Goal: Task Accomplishment & Management: Manage account settings

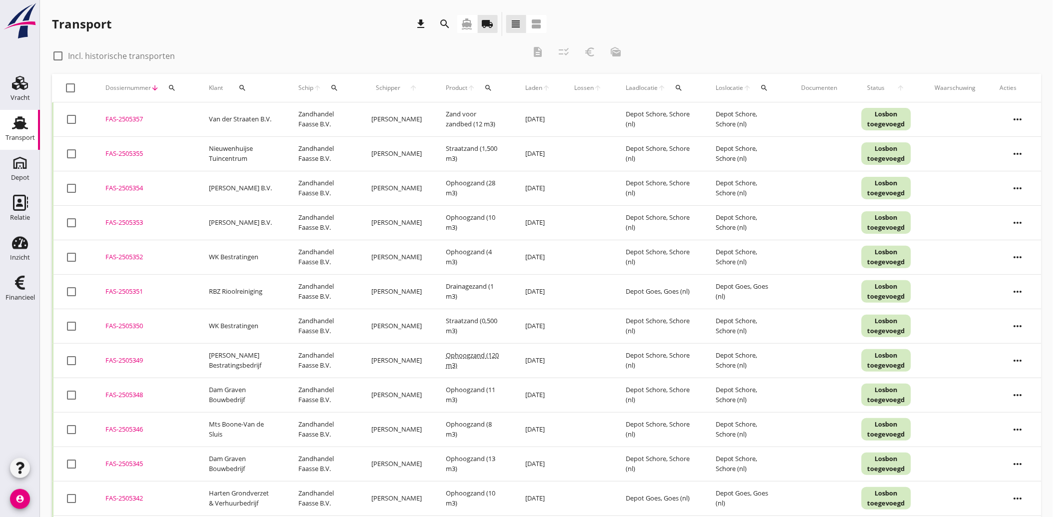
click at [22, 128] on use at bounding box center [20, 122] width 16 height 13
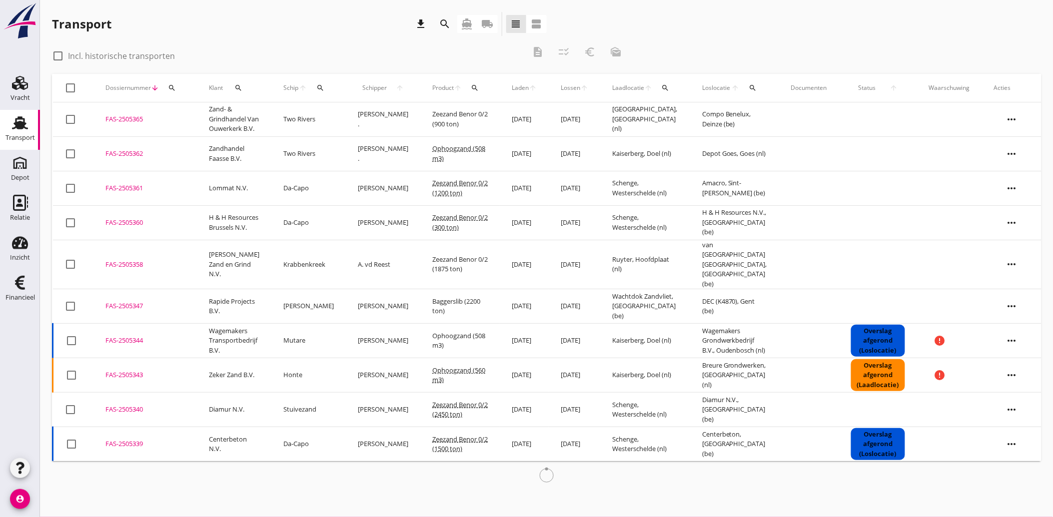
click at [236, 86] on icon "search" at bounding box center [238, 88] width 8 height 8
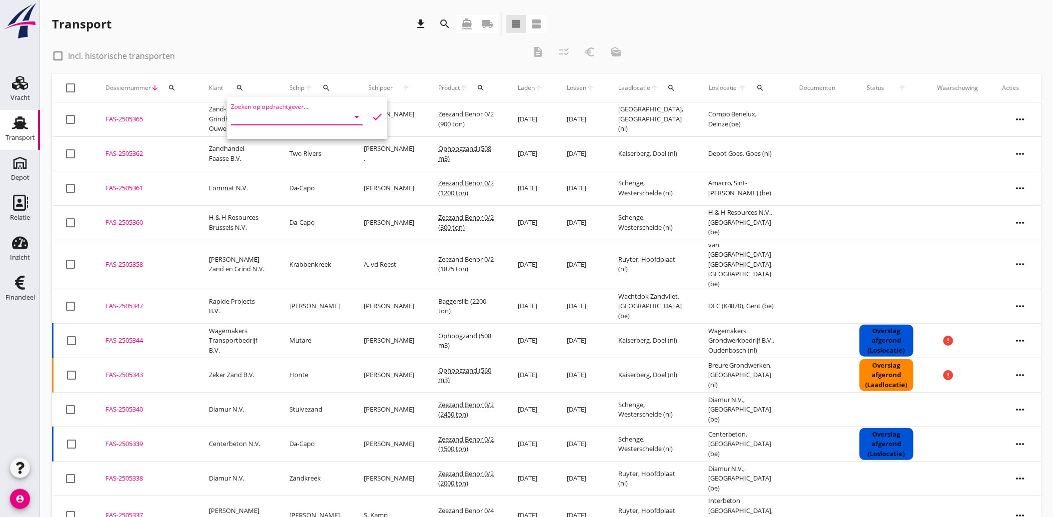
click at [260, 117] on input "Zoeken op opdrachtgever..." at bounding box center [283, 117] width 104 height 16
click at [269, 142] on div "Kriekaard Multi Service B.V." at bounding box center [294, 141] width 110 height 12
type input "Kriekaard Multi Service B.V."
click at [373, 113] on icon "check" at bounding box center [377, 117] width 12 height 12
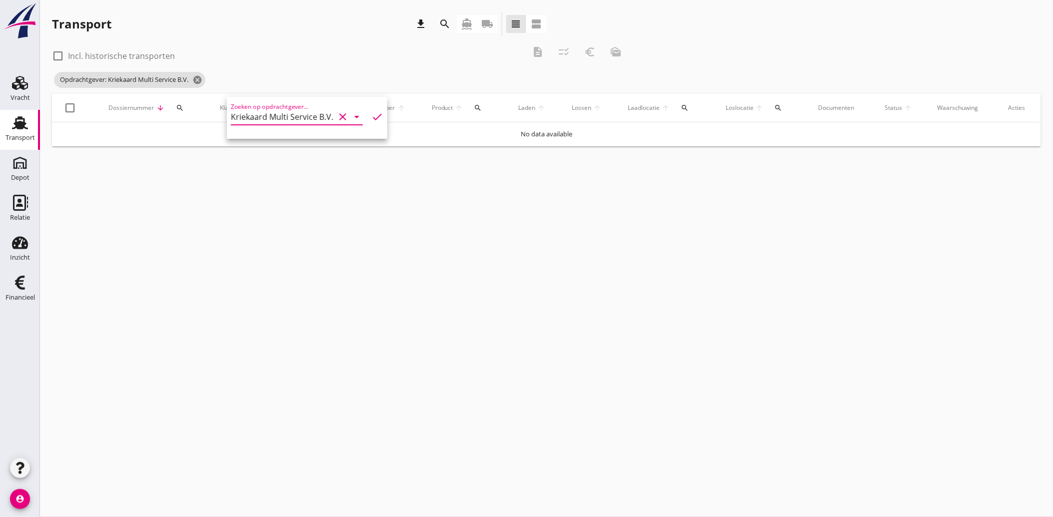
click at [337, 117] on icon "clear" at bounding box center [343, 117] width 12 height 12
drag, startPoint x: 116, startPoint y: 80, endPoint x: 130, endPoint y: 90, distance: 16.8
click at [116, 81] on icon "cancel" at bounding box center [115, 80] width 10 height 10
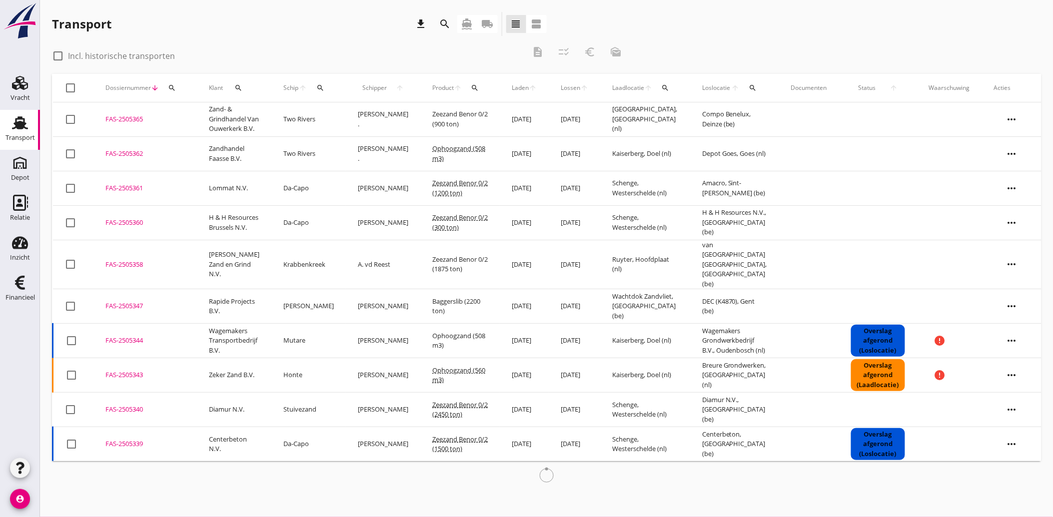
click at [240, 88] on icon "search" at bounding box center [238, 88] width 8 height 8
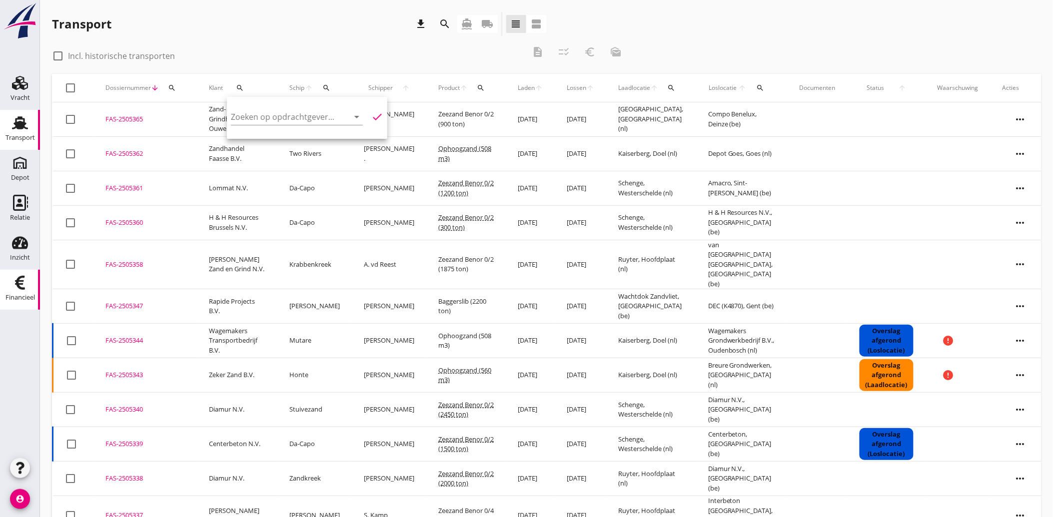
drag, startPoint x: 23, startPoint y: 285, endPoint x: 48, endPoint y: 295, distance: 27.1
click at [23, 285] on icon "Financieel" at bounding box center [20, 283] width 16 height 16
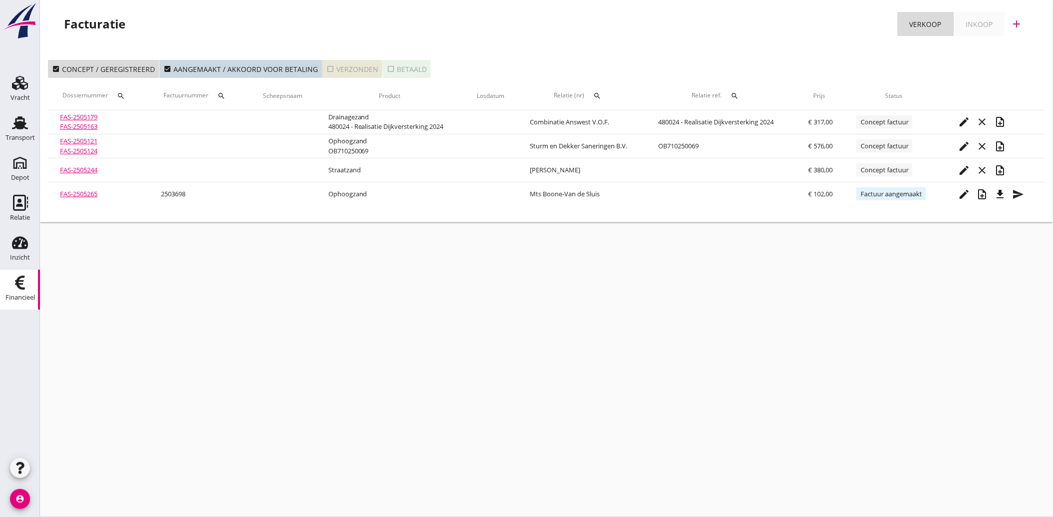
click at [328, 65] on icon "check_box_outline_blank" at bounding box center [330, 69] width 8 height 8
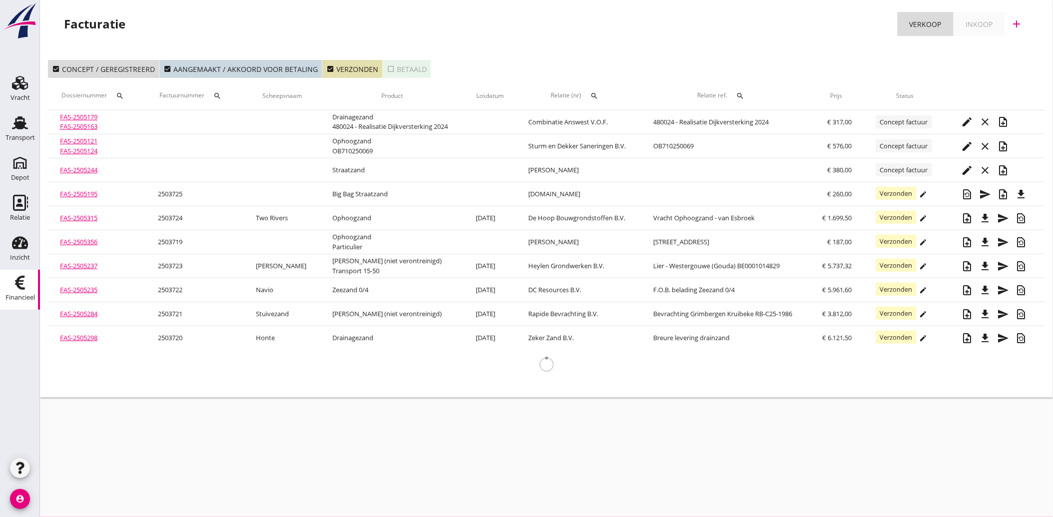
click at [592, 92] on th "Relatie (nr) search" at bounding box center [579, 96] width 125 height 28
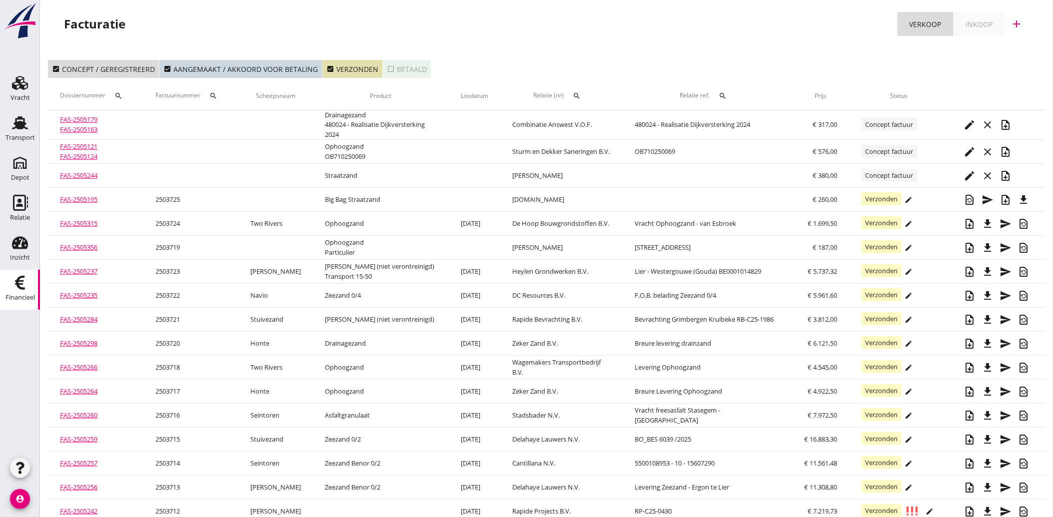
click at [583, 92] on div "search" at bounding box center [577, 96] width 18 height 8
click at [578, 117] on input "text" at bounding box center [627, 125] width 104 height 16
click at [596, 149] on div "Kriekaard Multi Service B.V." at bounding box center [638, 144] width 110 height 12
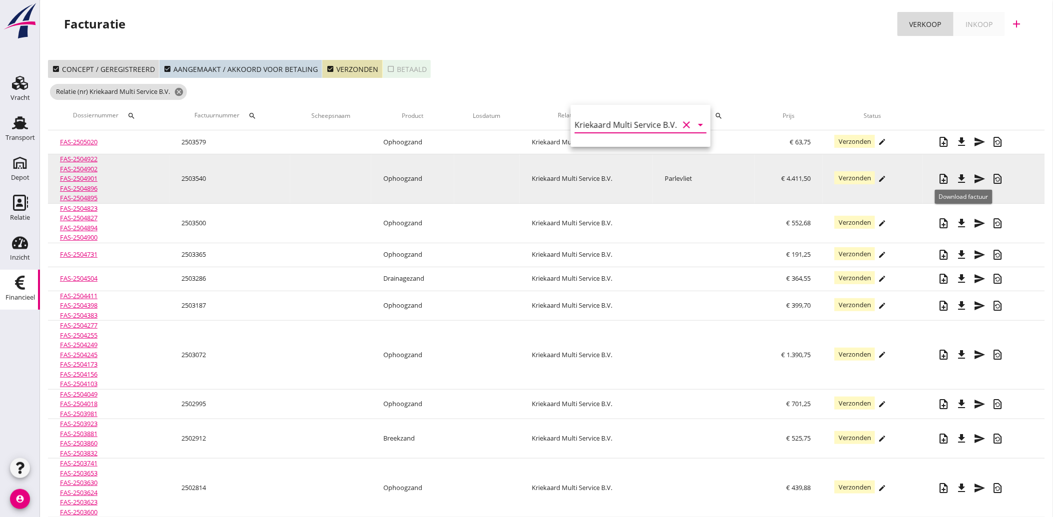
type input "Kriekaard Multi Service B.V. (13702)"
click at [963, 178] on icon "file_download" at bounding box center [962, 179] width 12 height 12
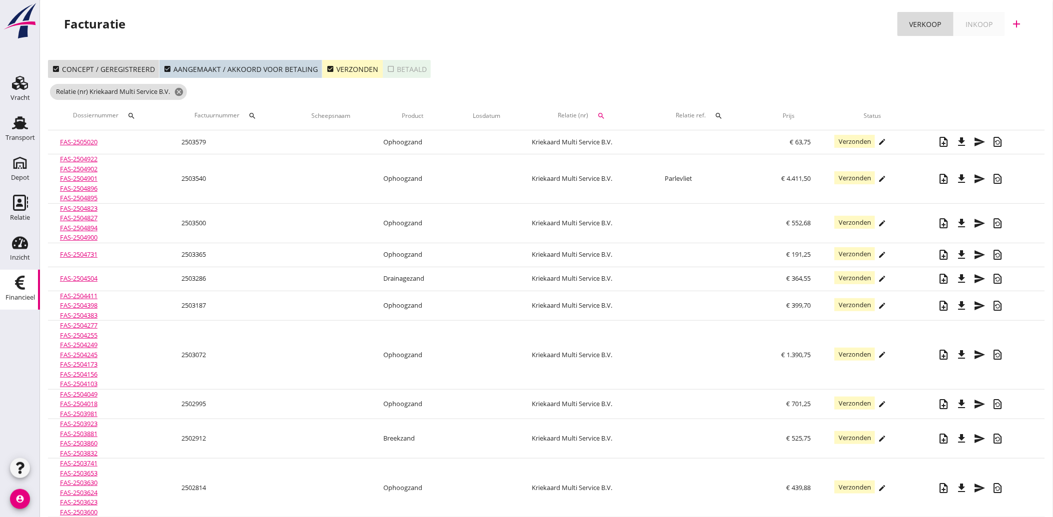
drag, startPoint x: 327, startPoint y: 67, endPoint x: 321, endPoint y: 71, distance: 7.5
click at [327, 67] on icon "check_box" at bounding box center [330, 69] width 8 height 8
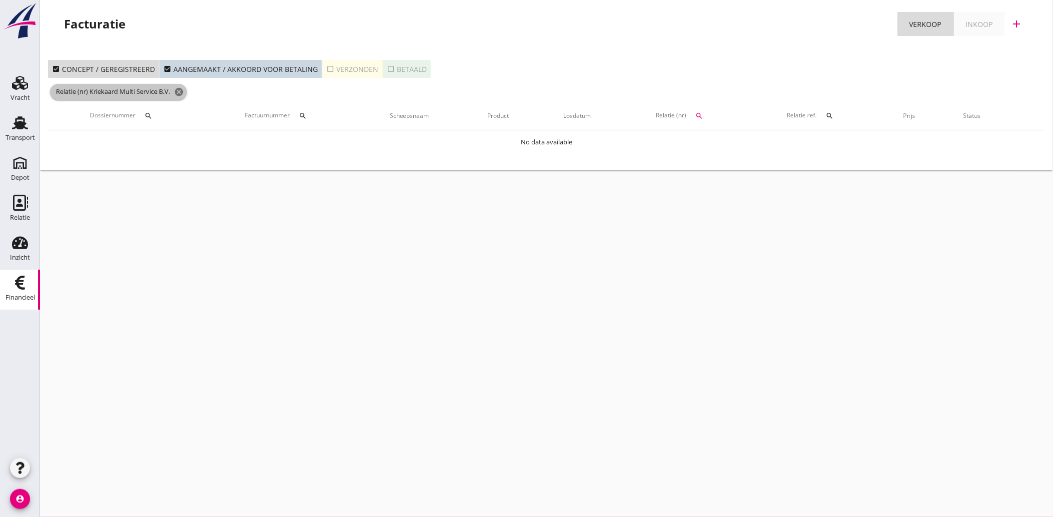
drag, startPoint x: 181, startPoint y: 92, endPoint x: 204, endPoint y: 104, distance: 25.5
click at [181, 93] on icon "cancel" at bounding box center [179, 92] width 10 height 10
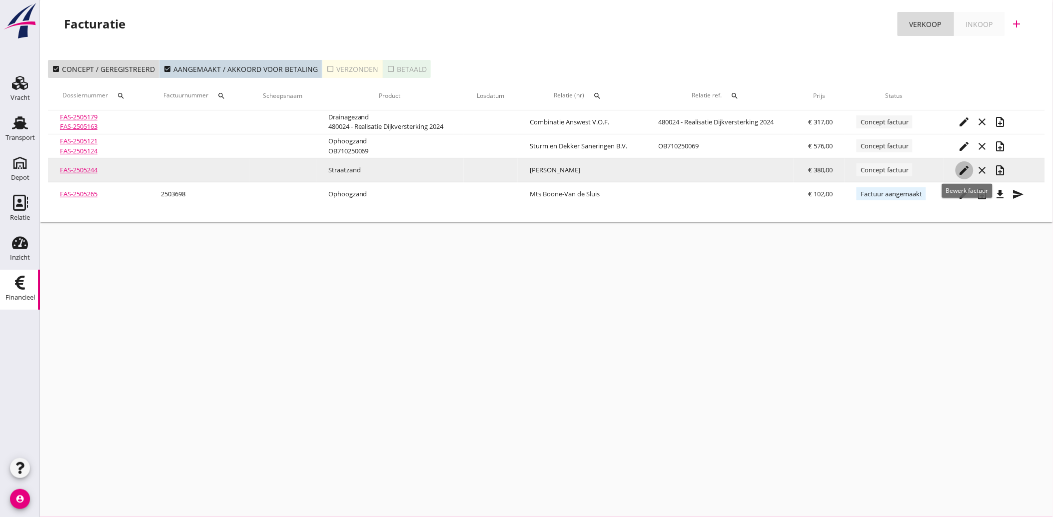
click at [963, 167] on icon "edit" at bounding box center [965, 170] width 12 height 12
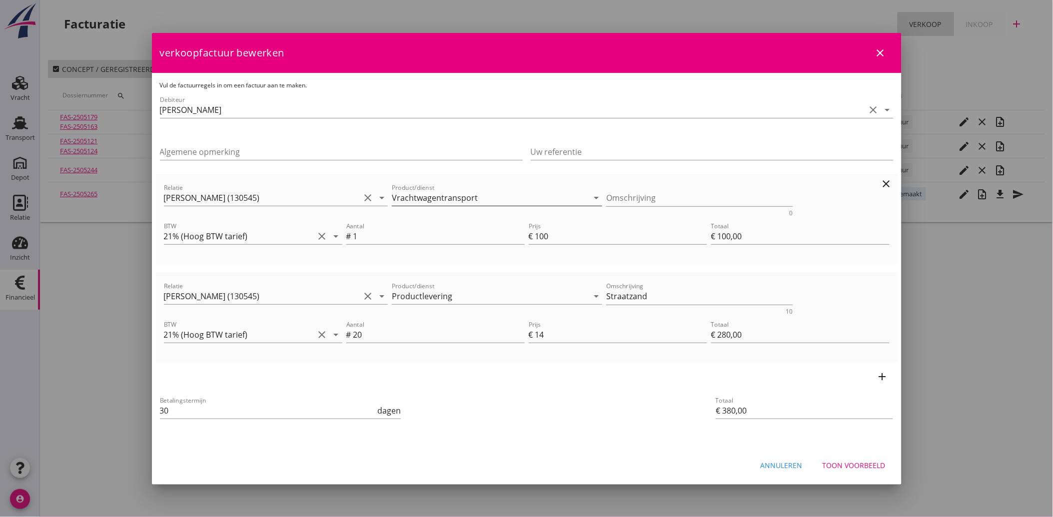
click at [482, 201] on input "Vrachtwagentransport" at bounding box center [490, 198] width 196 height 16
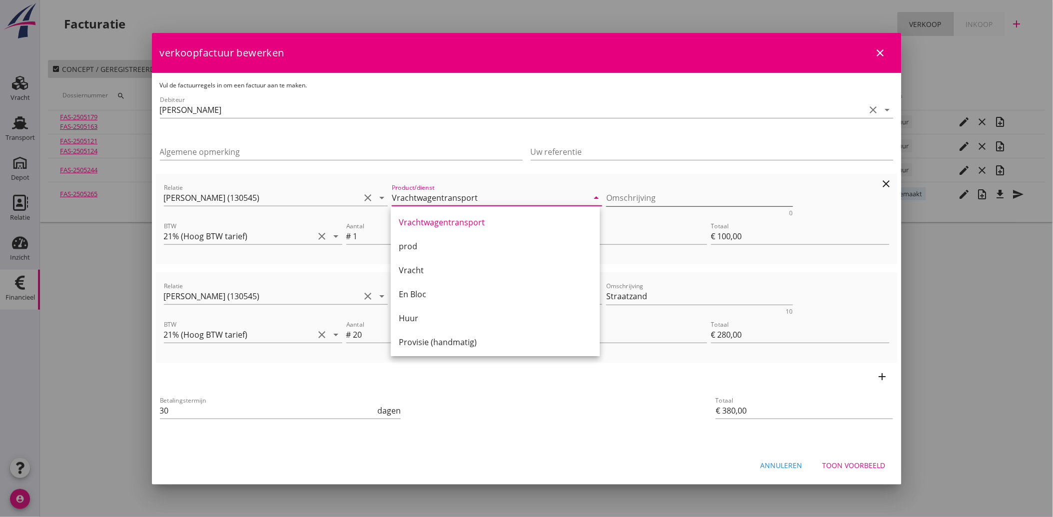
click at [615, 198] on textarea "Omschrijving" at bounding box center [699, 198] width 187 height 16
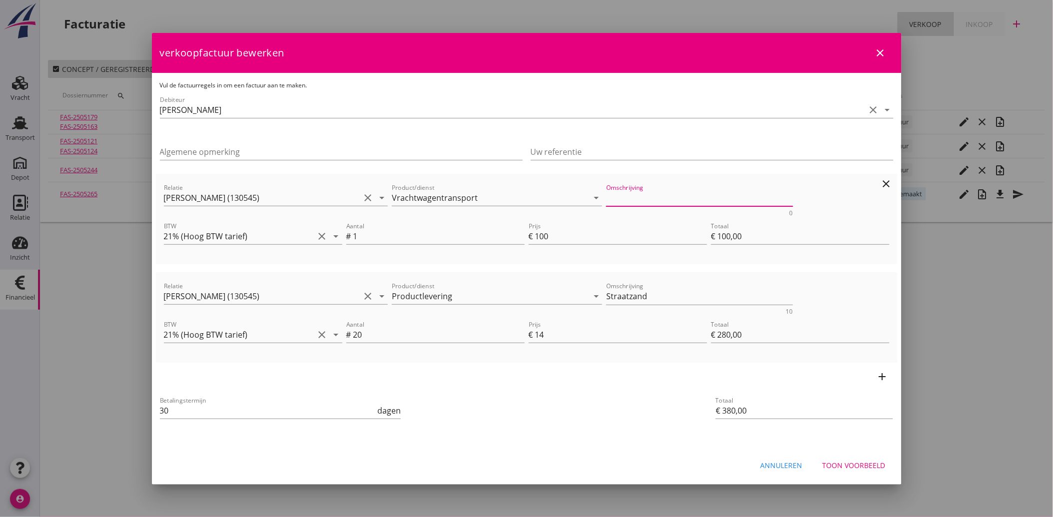
paste textarea "Vrachtwagentransport"
type textarea "Vrachtwagentransport"
click at [615, 395] on div "Betalingstermijn 30 dagen" at bounding box center [403, 412] width 490 height 38
click at [786, 468] on div "Annuleren" at bounding box center [782, 465] width 42 height 10
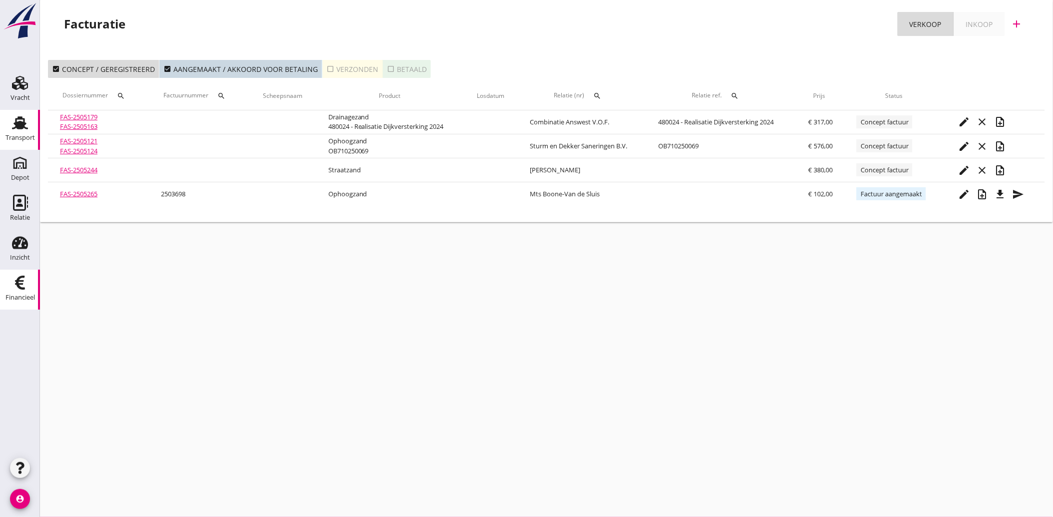
click at [12, 126] on icon "Transport" at bounding box center [20, 123] width 16 height 16
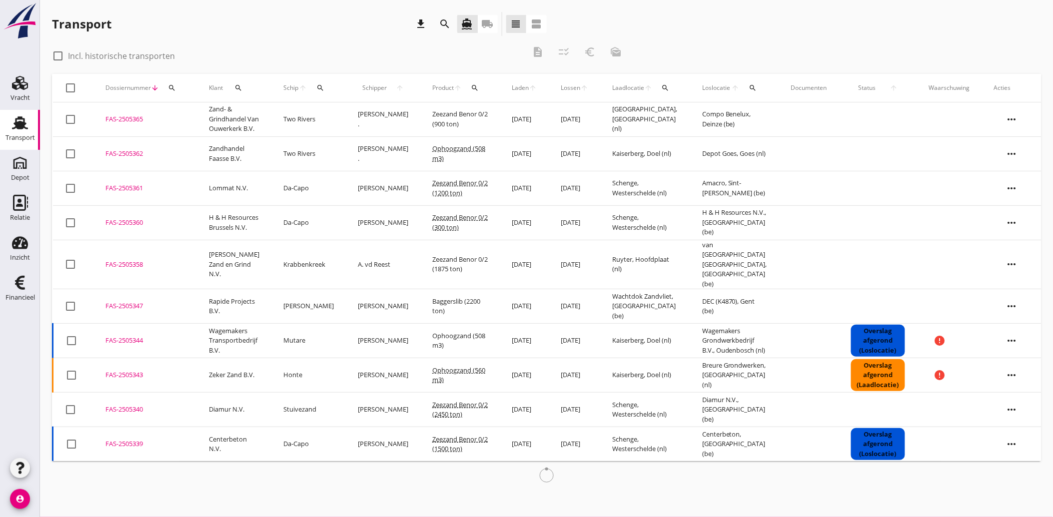
click at [241, 90] on icon "search" at bounding box center [238, 88] width 8 height 8
click at [267, 114] on input "Zoeken op opdrachtgever..." at bounding box center [283, 117] width 104 height 16
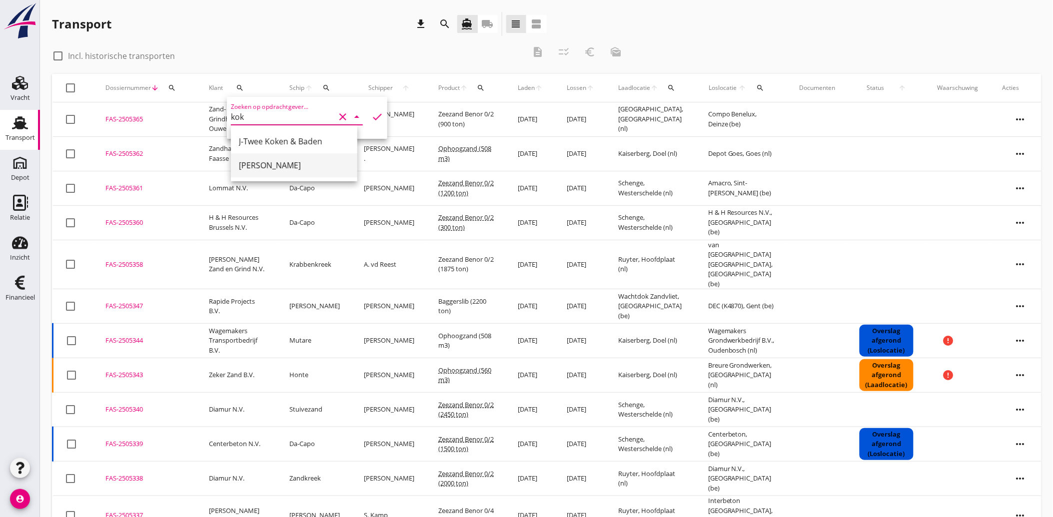
click at [265, 163] on div "[PERSON_NAME]" at bounding box center [294, 165] width 110 height 12
type input "[PERSON_NAME]"
drag, startPoint x: 370, startPoint y: 111, endPoint x: 366, endPoint y: 118, distance: 8.5
click at [371, 111] on icon "check" at bounding box center [377, 117] width 12 height 12
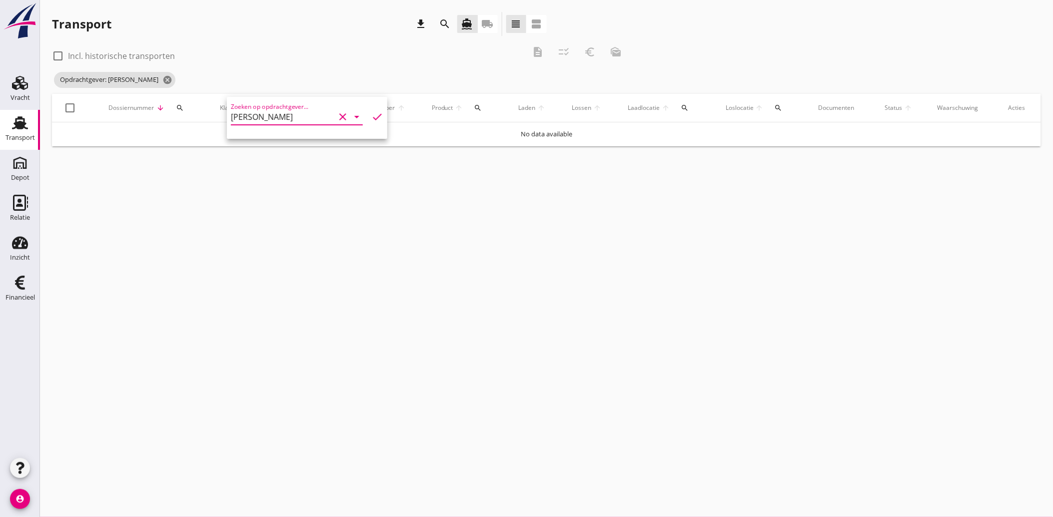
click at [330, 45] on div "check_box_outline_blank Incl. historische transporten description checklist_rtl…" at bounding box center [340, 55] width 577 height 30
click at [63, 56] on div at bounding box center [57, 55] width 17 height 17
checkbox input "true"
click at [489, 22] on icon "local_shipping" at bounding box center [488, 24] width 12 height 12
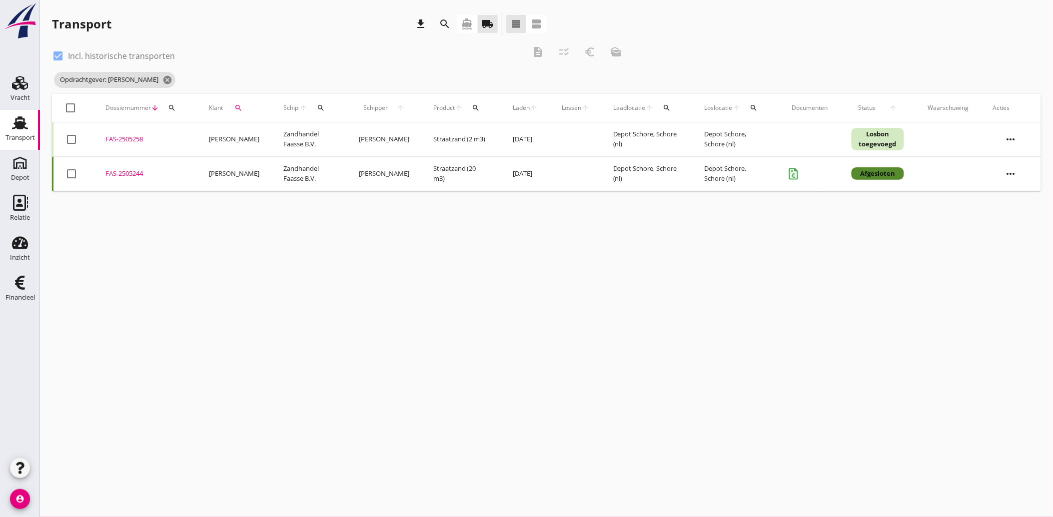
click at [126, 138] on div "FAS-2505258" at bounding box center [144, 139] width 79 height 10
click at [26, 283] on icon "Financieel" at bounding box center [20, 283] width 16 height 16
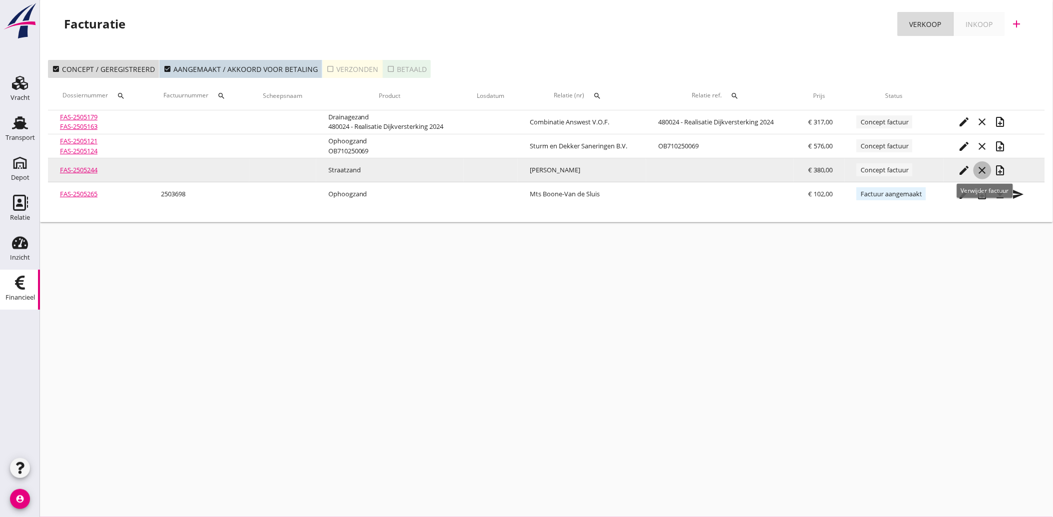
click at [985, 169] on icon "close" at bounding box center [983, 170] width 12 height 12
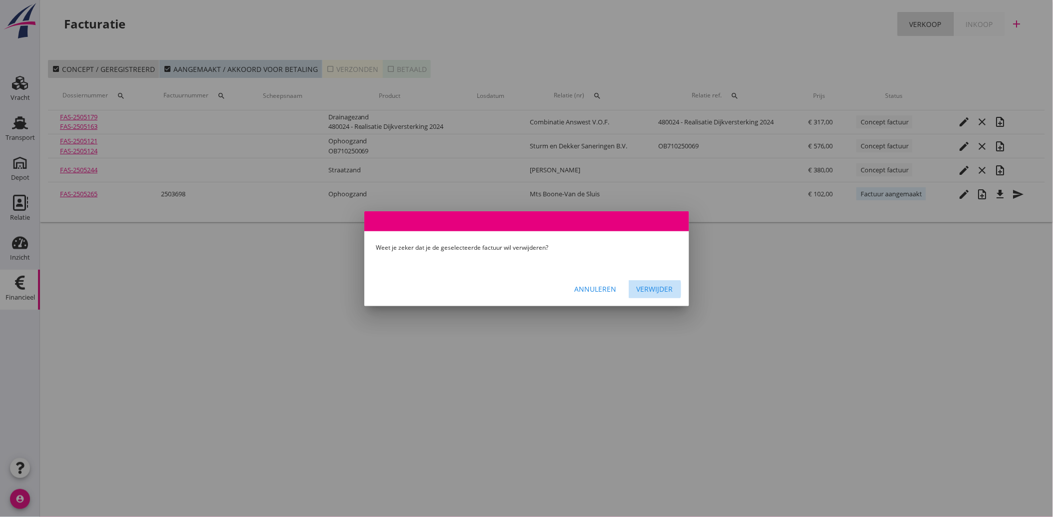
click at [653, 290] on div "Verwijder" at bounding box center [655, 289] width 36 height 10
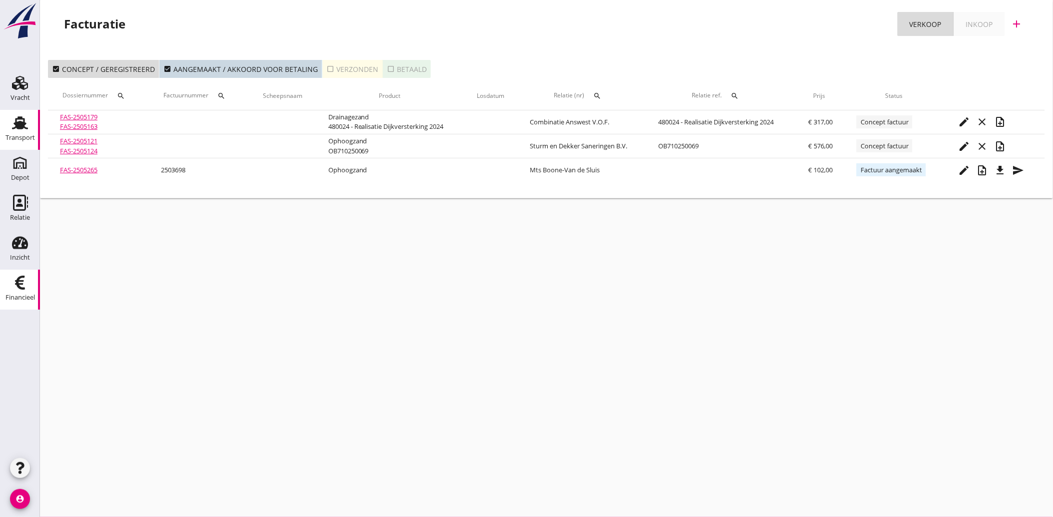
click at [19, 126] on use at bounding box center [20, 122] width 16 height 13
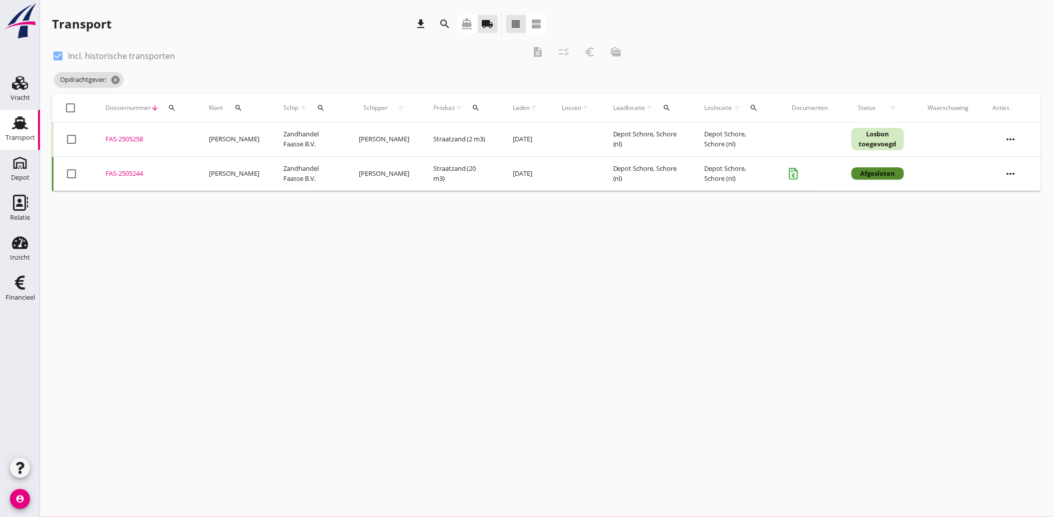
click at [130, 171] on div "FAS-2505244" at bounding box center [144, 174] width 79 height 10
click at [58, 56] on div at bounding box center [57, 55] width 17 height 17
checkbox input "false"
drag, startPoint x: 71, startPoint y: 137, endPoint x: 62, endPoint y: 166, distance: 29.9
click at [71, 138] on div at bounding box center [71, 139] width 17 height 17
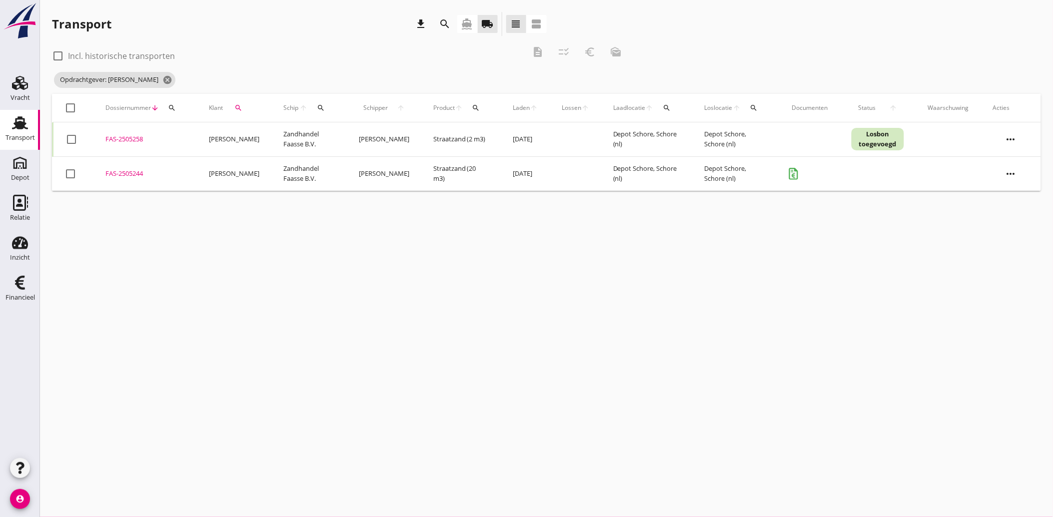
checkbox input "true"
click at [75, 172] on div at bounding box center [70, 173] width 17 height 17
checkbox input "true"
click at [591, 52] on icon "euro_symbol" at bounding box center [590, 52] width 12 height 12
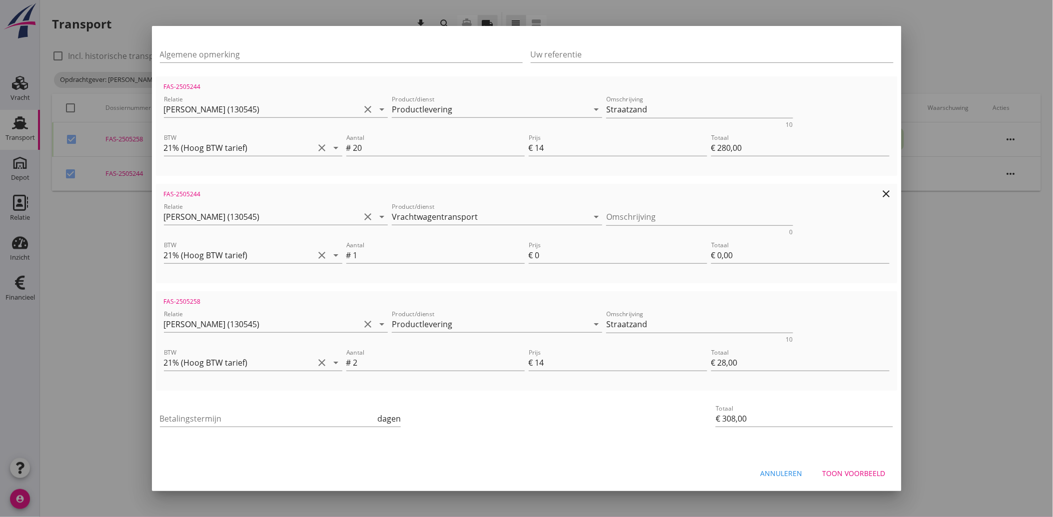
scroll to position [88, 0]
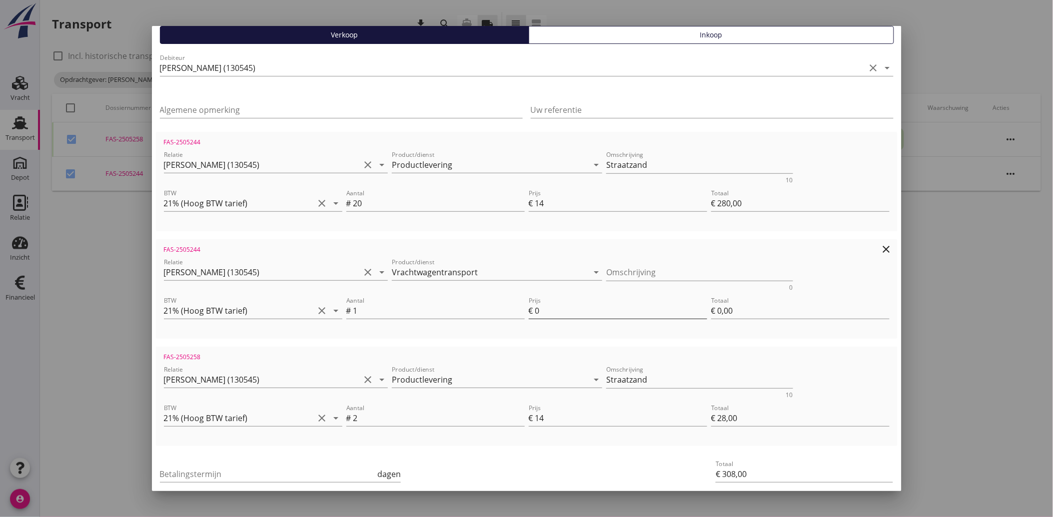
click at [537, 308] on input "0" at bounding box center [621, 311] width 172 height 16
drag, startPoint x: 533, startPoint y: 310, endPoint x: 528, endPoint y: 315, distance: 7.1
click at [529, 313] on div "Prijs € 0" at bounding box center [618, 311] width 178 height 16
type input "1"
type input "€ 1,00"
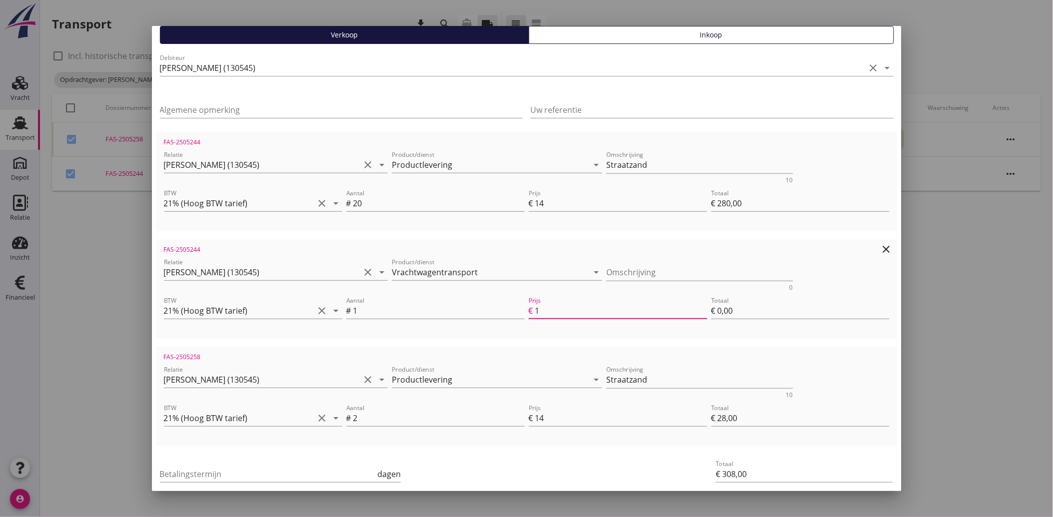
type input "€ 309,00"
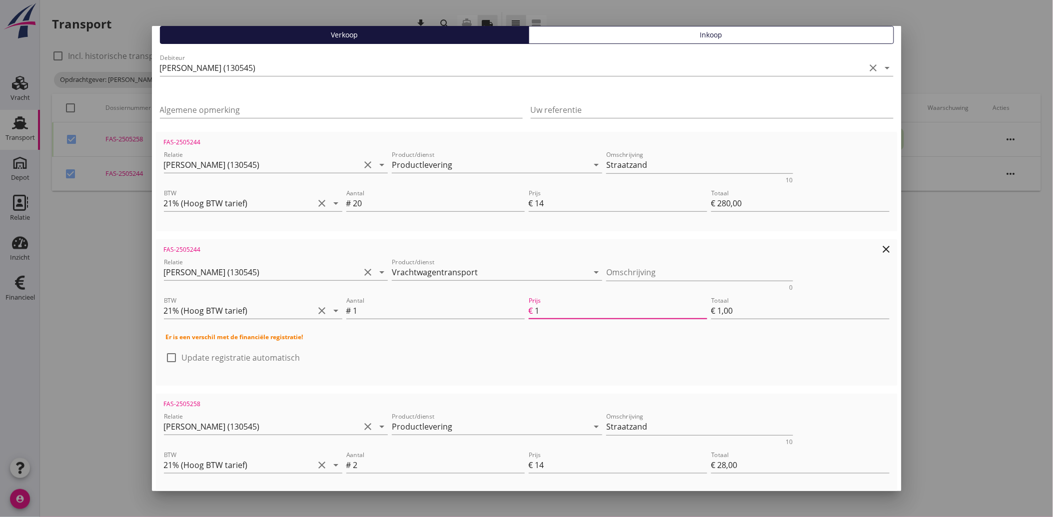
type input "10"
type input "€ 10,00"
type input "€ 318,00"
type input "100"
type input "€ 100,00"
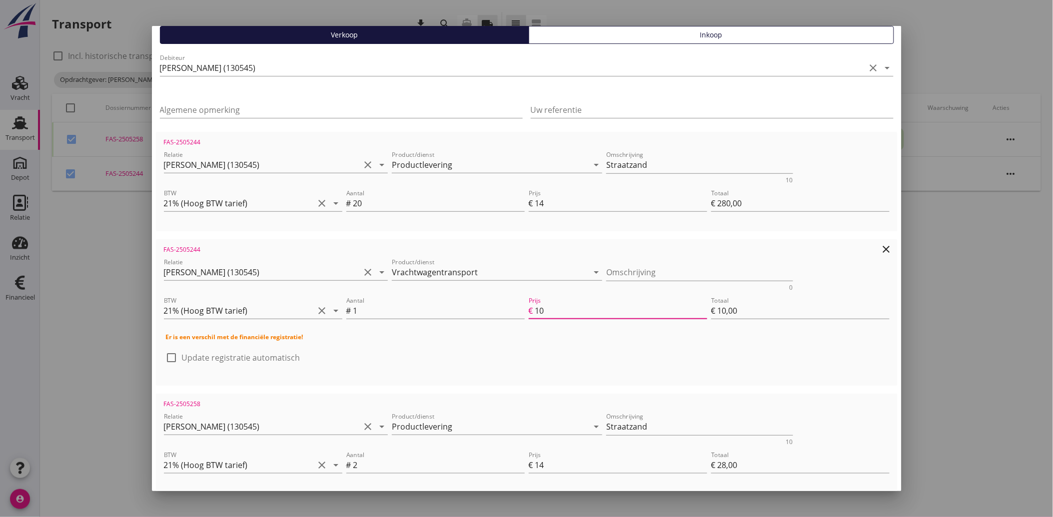
type input "€ 408,00"
type input "100"
click at [471, 273] on input "Vrachtwagentransport" at bounding box center [490, 272] width 196 height 16
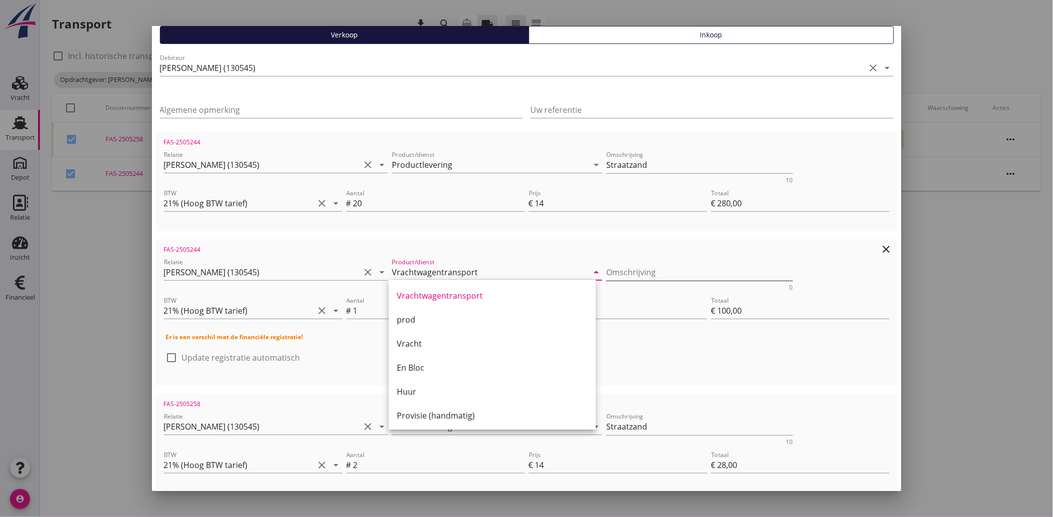
click at [617, 265] on textarea "Omschrijving" at bounding box center [699, 272] width 187 height 16
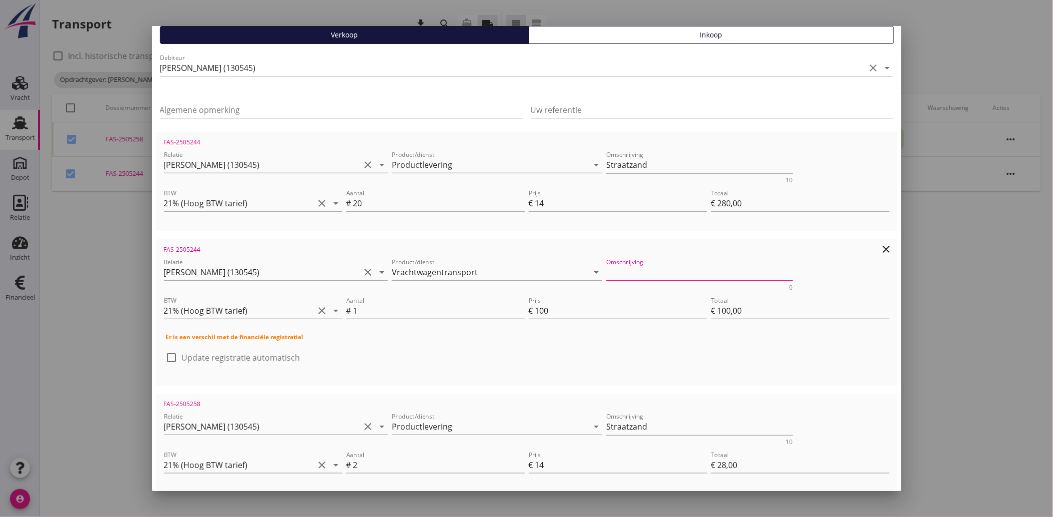
paste textarea "Vrachtwagentransport"
type textarea "Vrachtwagentransport"
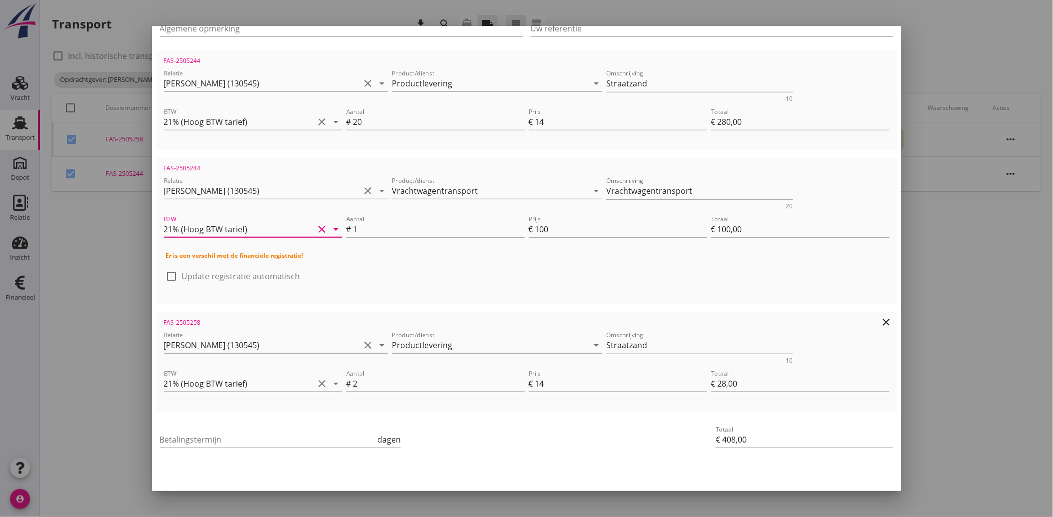
scroll to position [191, 0]
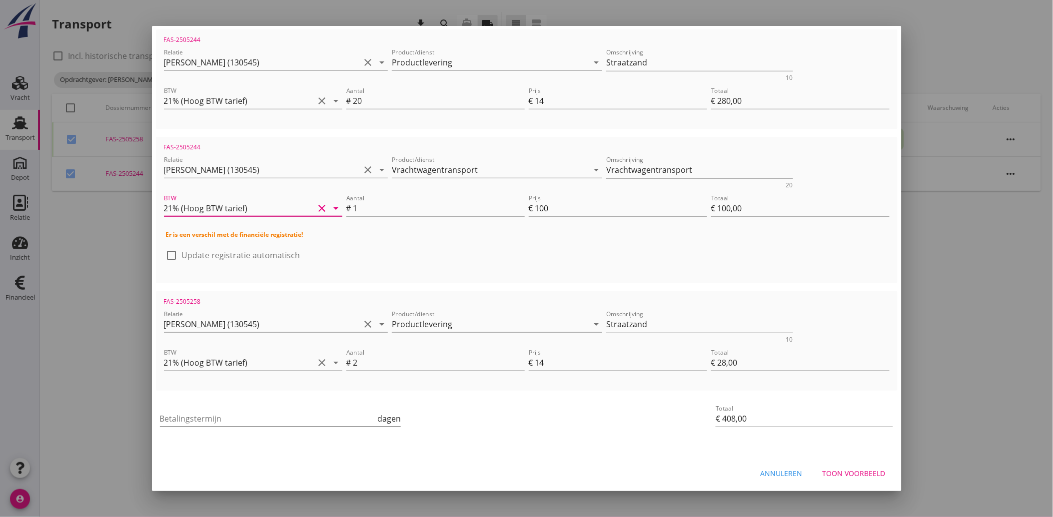
click at [200, 417] on input "Betalingstermijn" at bounding box center [268, 419] width 216 height 16
type input "30"
click at [831, 470] on div "Toon voorbeeld" at bounding box center [854, 473] width 63 height 10
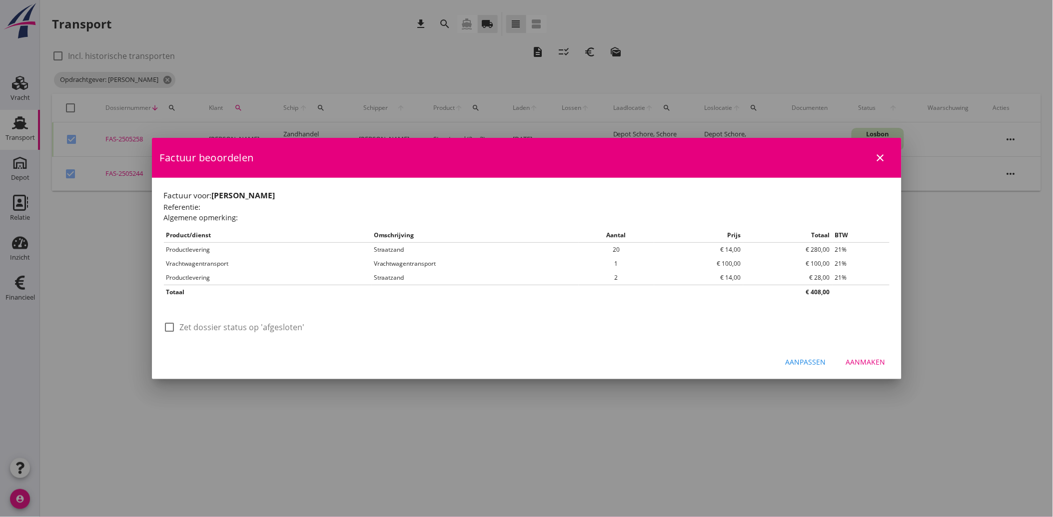
scroll to position [0, 0]
click at [174, 328] on div at bounding box center [169, 327] width 17 height 17
checkbox input "true"
click at [883, 365] on div "Aanmaken" at bounding box center [865, 362] width 39 height 10
checkbox input "false"
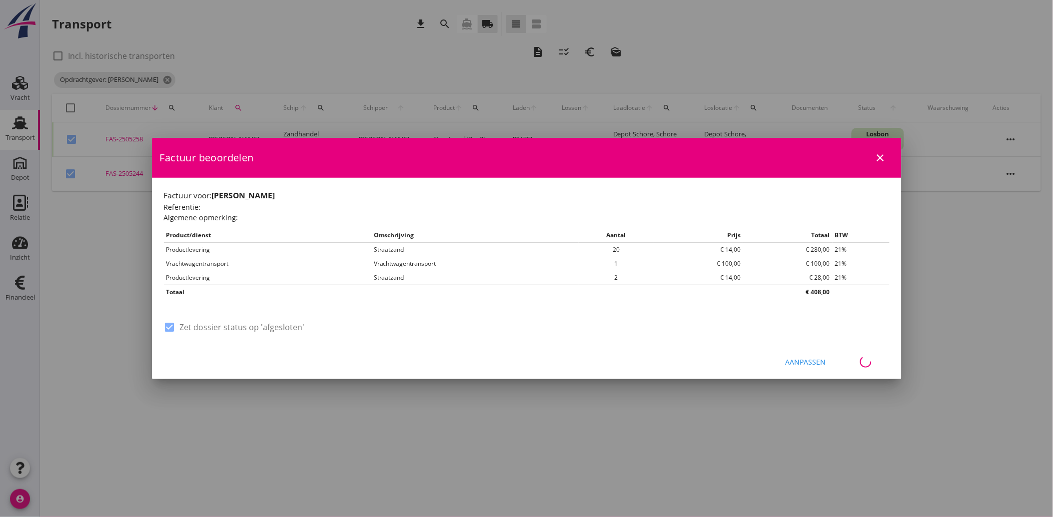
checkbox input "false"
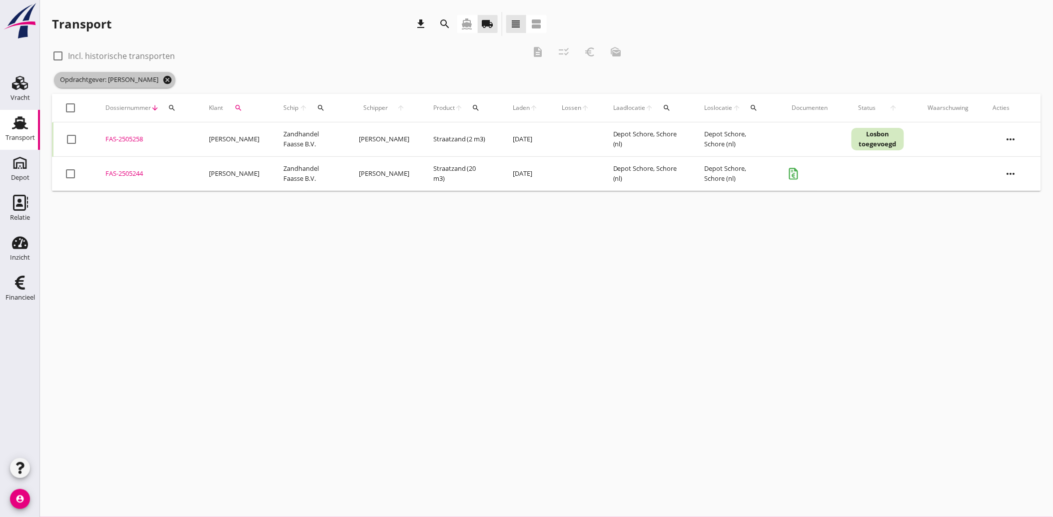
click at [162, 75] on icon "cancel" at bounding box center [167, 80] width 10 height 10
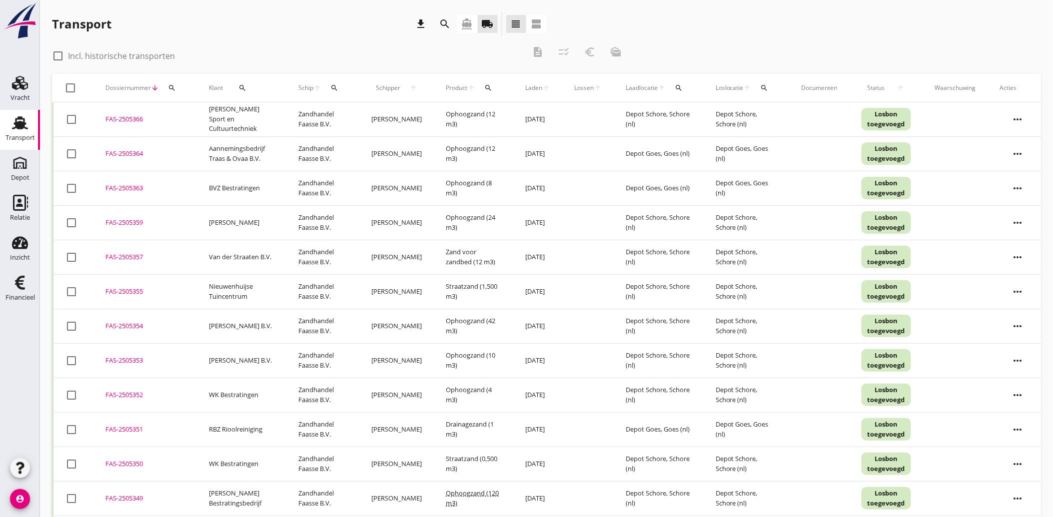
drag, startPoint x: 24, startPoint y: 292, endPoint x: 335, endPoint y: 345, distance: 316.0
click at [24, 292] on div "Financieel" at bounding box center [19, 298] width 29 height 14
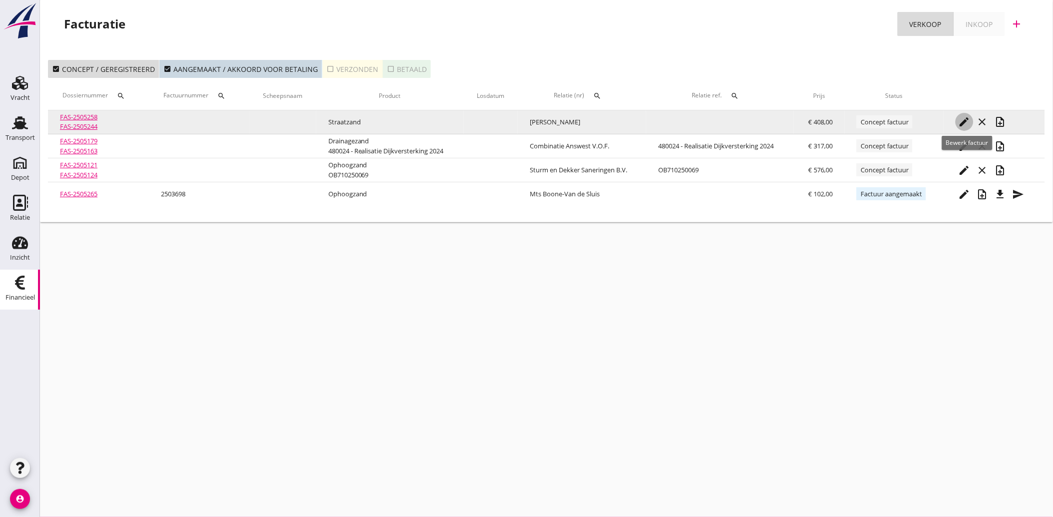
click at [967, 123] on icon "edit" at bounding box center [965, 122] width 12 height 12
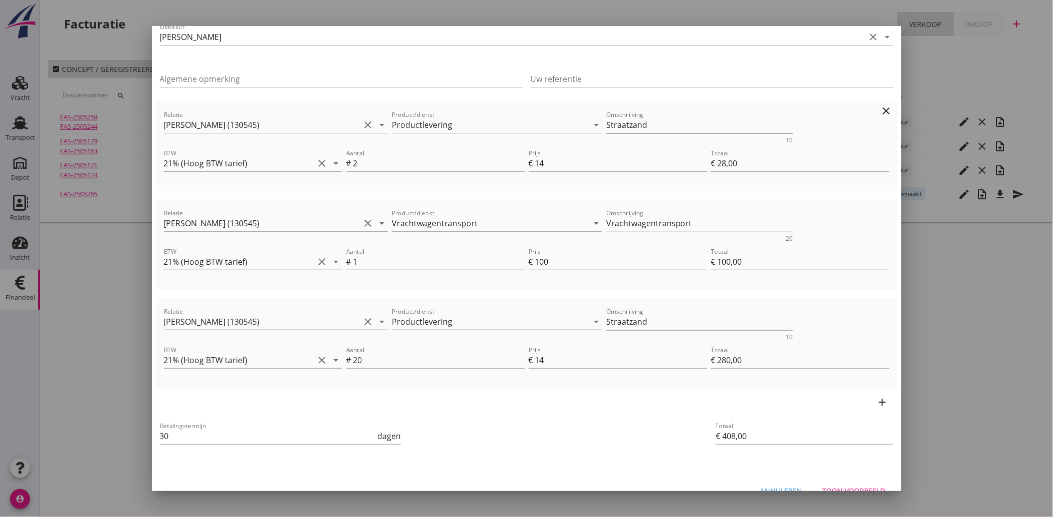
scroll to position [83, 0]
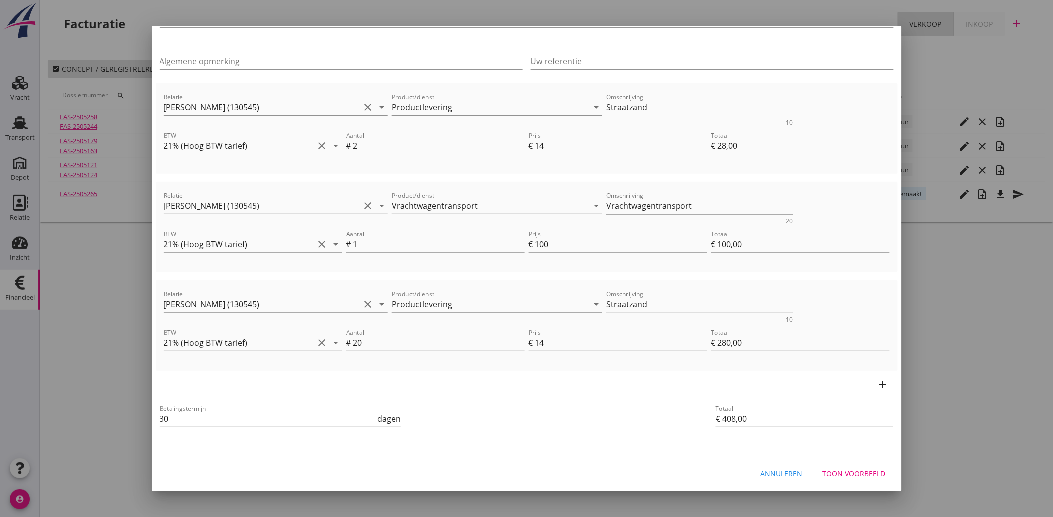
click at [841, 466] on button "Toon voorbeeld" at bounding box center [854, 474] width 79 height 18
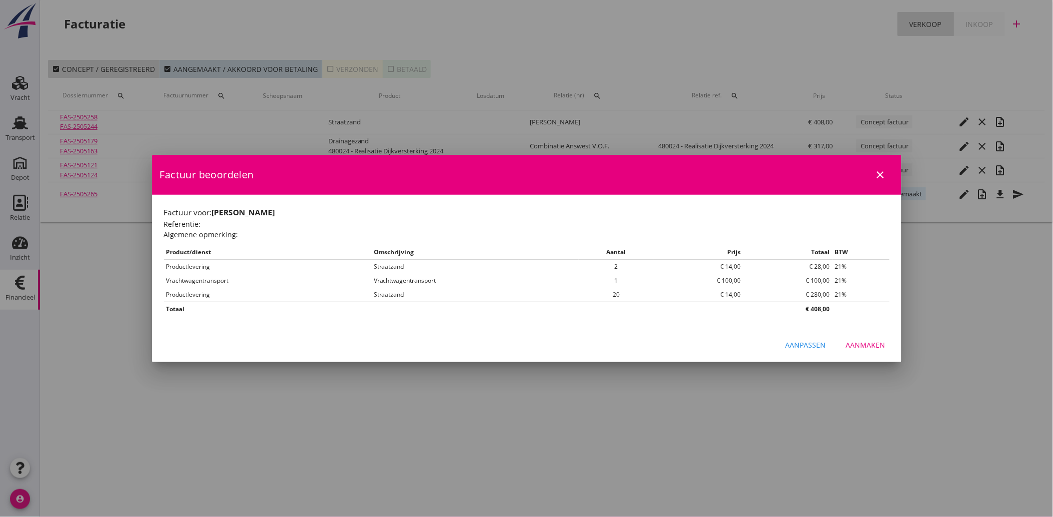
scroll to position [0, 0]
click at [866, 347] on div "Aanmaken" at bounding box center [865, 345] width 39 height 10
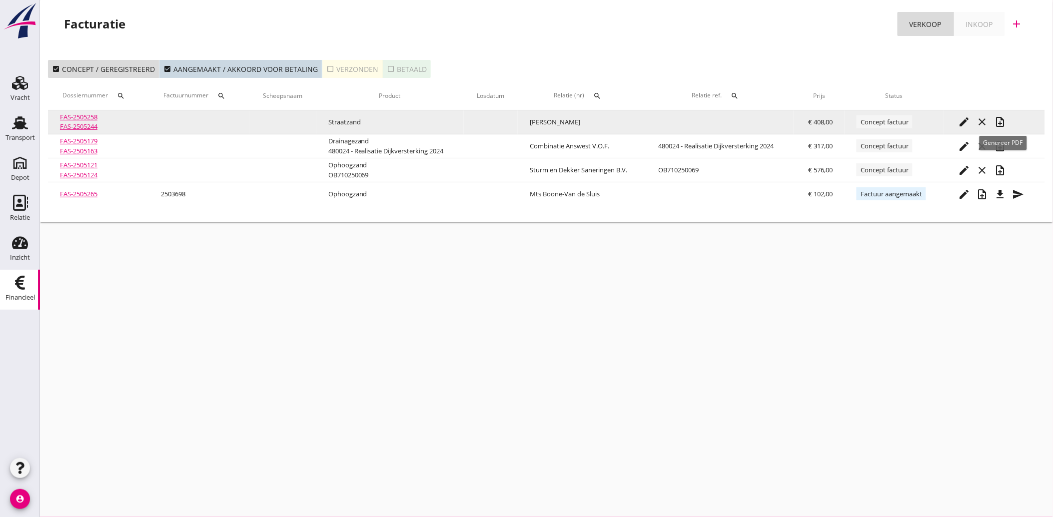
click at [1002, 121] on icon "note_add" at bounding box center [1001, 122] width 12 height 12
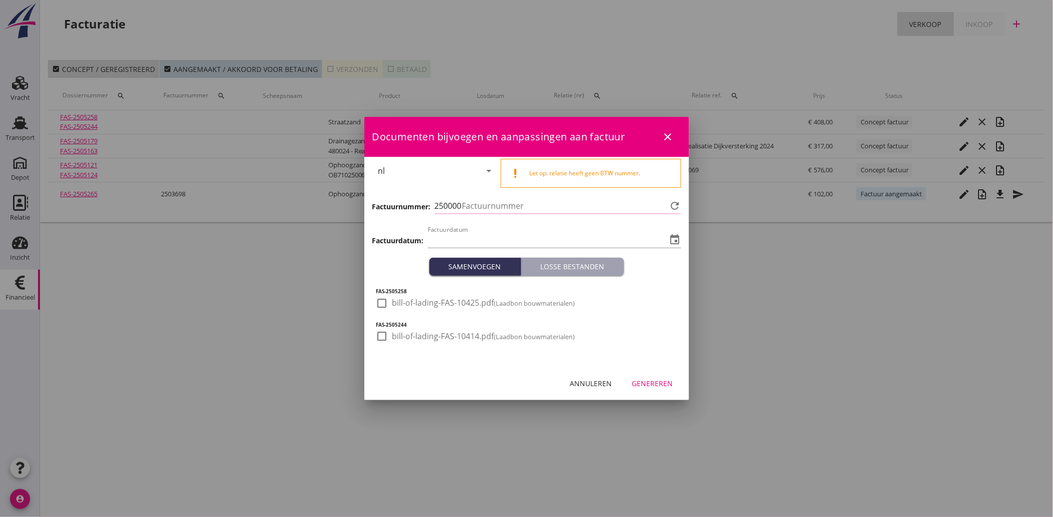
type input "[DATE]"
type input "3726"
drag, startPoint x: 378, startPoint y: 306, endPoint x: 382, endPoint y: 326, distance: 19.8
click at [378, 307] on div at bounding box center [382, 303] width 17 height 17
checkbox input "true"
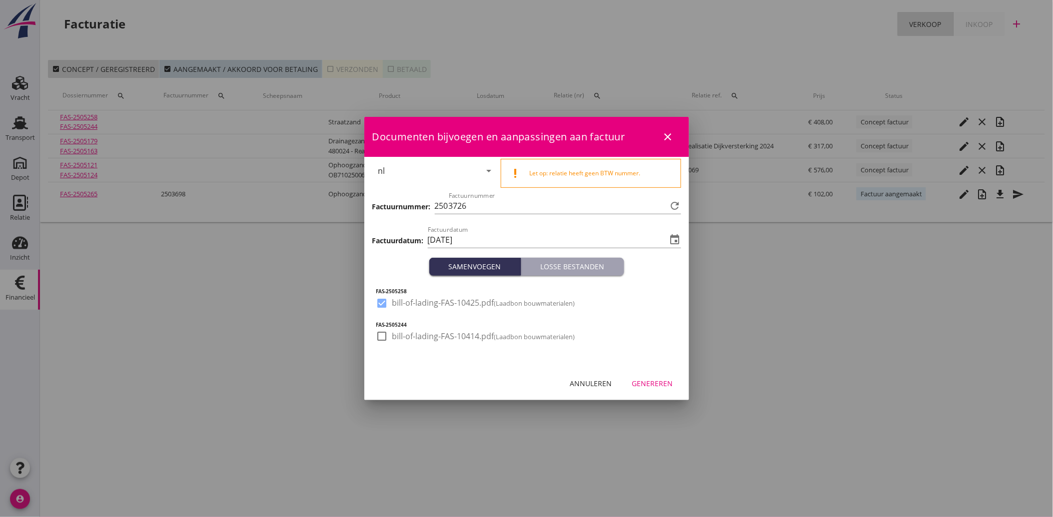
click at [380, 333] on div at bounding box center [382, 336] width 17 height 17
checkbox input "true"
click at [656, 384] on div "Genereren" at bounding box center [652, 383] width 41 height 10
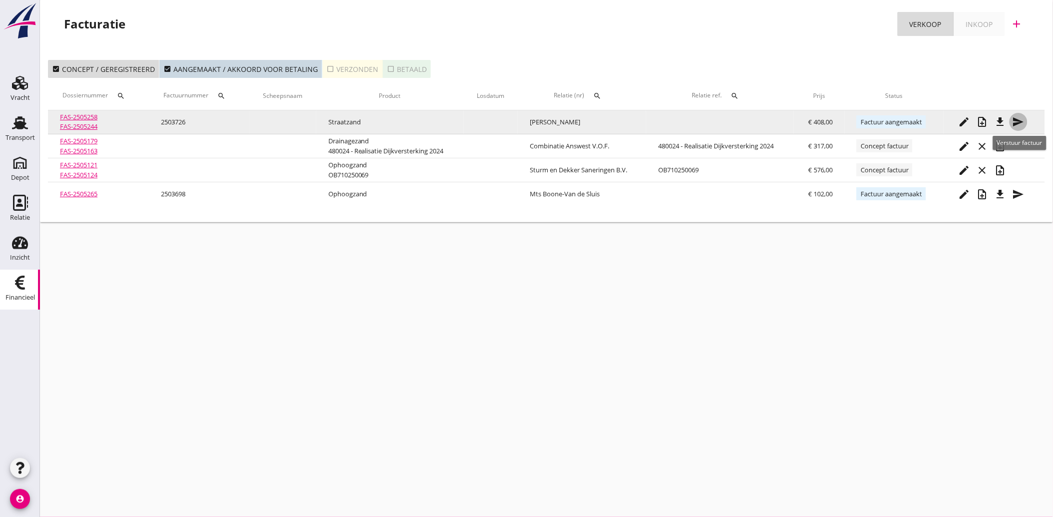
click at [1020, 121] on icon "send" at bounding box center [1019, 122] width 12 height 12
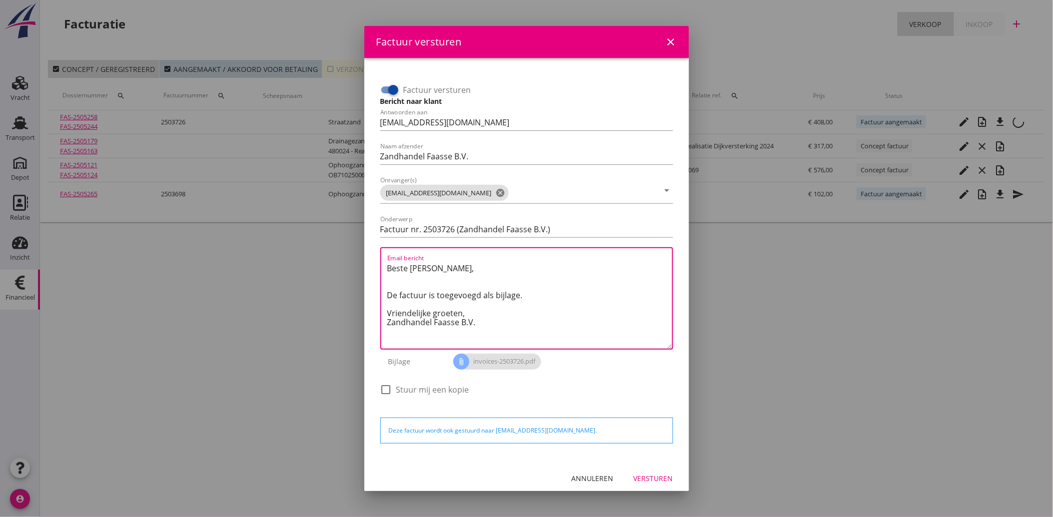
drag, startPoint x: 495, startPoint y: 319, endPoint x: 493, endPoint y: 328, distance: 9.1
click at [495, 320] on textarea "Beste [PERSON_NAME], De factuur is toegevoegd als bijlage. Vriendelijke groeten…" at bounding box center [529, 304] width 285 height 88
drag, startPoint x: 492, startPoint y: 327, endPoint x: 376, endPoint y: 269, distance: 130.1
click at [376, 269] on div "Factuur versturen Bericht naar klant Antwoorden aan [EMAIL_ADDRESS][DOMAIN_NAME…" at bounding box center [526, 241] width 301 height 342
paste textarea "Geachte heer/mevrouw, Hierbij zenden wij u onze factuur i.v.m. de door ons aan …"
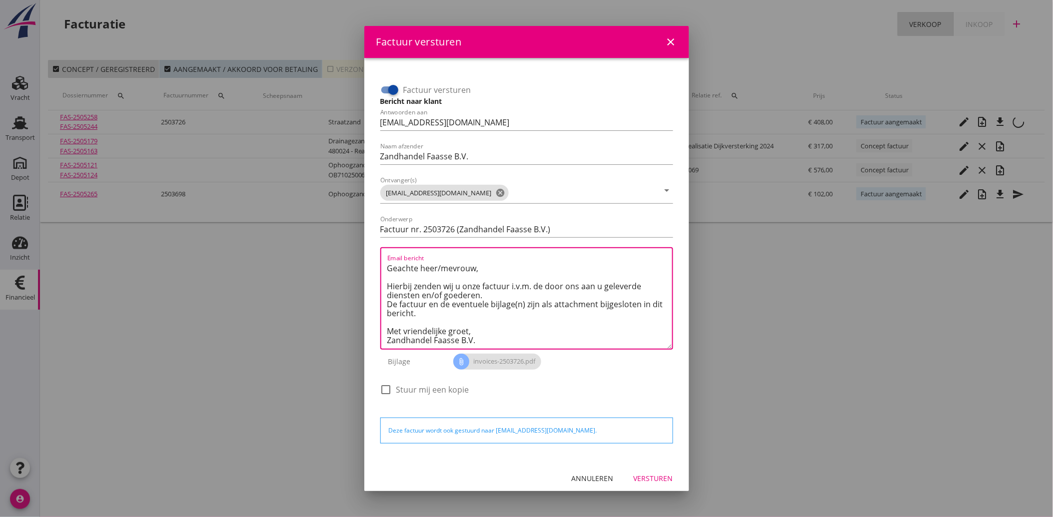
scroll to position [5, 0]
type textarea "Geachte heer/mevrouw, Hierbij zenden wij u onze factuur i.v.m. de door ons aan …"
click at [647, 477] on div "Versturen" at bounding box center [653, 478] width 39 height 10
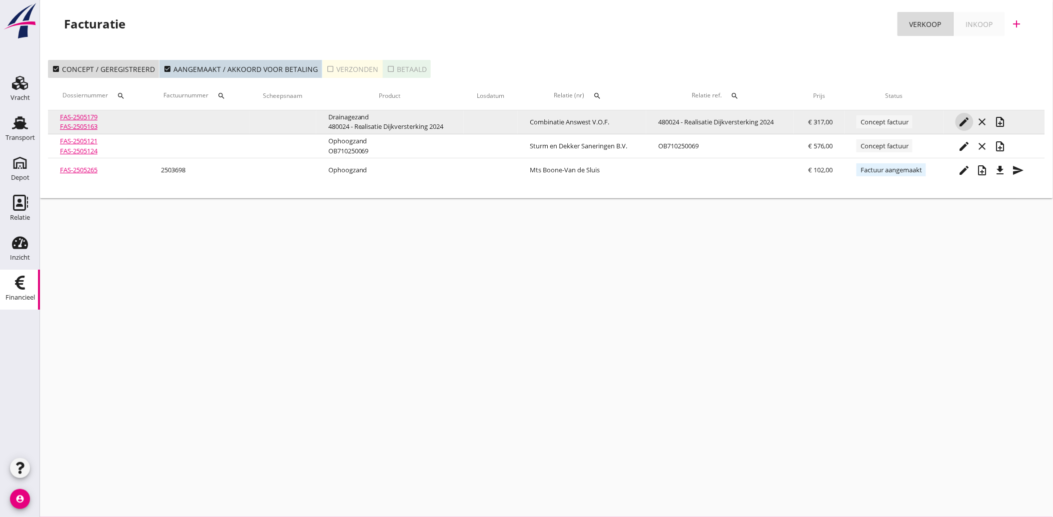
click at [966, 119] on icon "edit" at bounding box center [965, 122] width 12 height 12
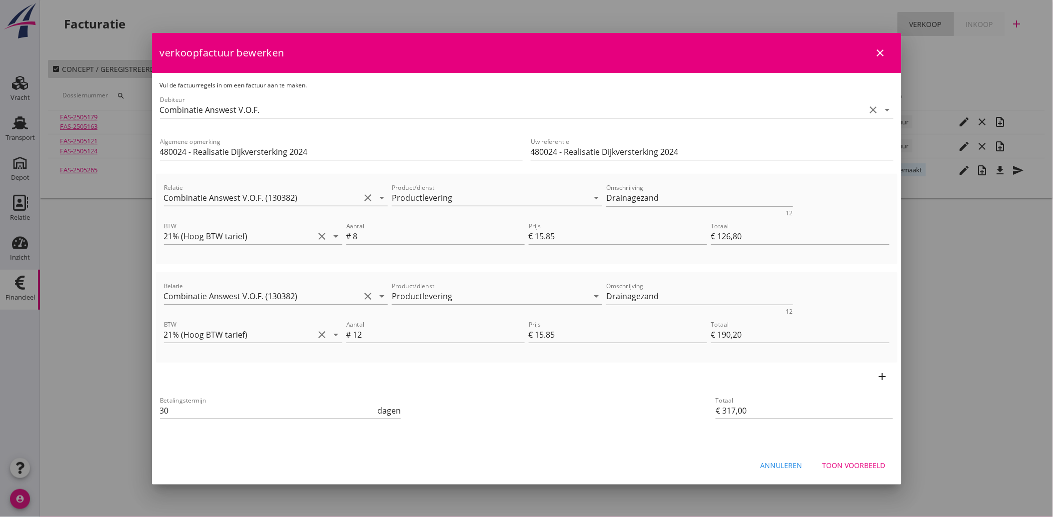
drag, startPoint x: 686, startPoint y: 153, endPoint x: 529, endPoint y: 161, distance: 157.2
click at [531, 161] on div "Uw referentie 480024 - Realisatie Dijkversterking 2024" at bounding box center [712, 157] width 363 height 26
click at [688, 150] on input "480024 - Realisatie Dijkversterking 2024" at bounding box center [712, 152] width 363 height 16
drag, startPoint x: 566, startPoint y: 167, endPoint x: 534, endPoint y: 171, distance: 32.2
click at [537, 170] on div "Uw referentie 480024 - Realisatie Dijkversterking 2024" at bounding box center [712, 153] width 371 height 42
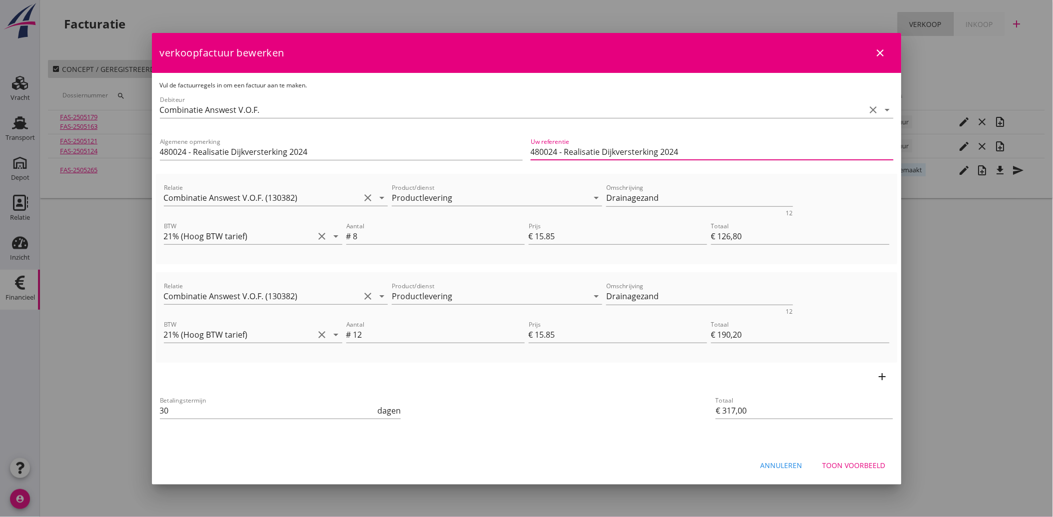
type input "4"
type input "IB2536018"
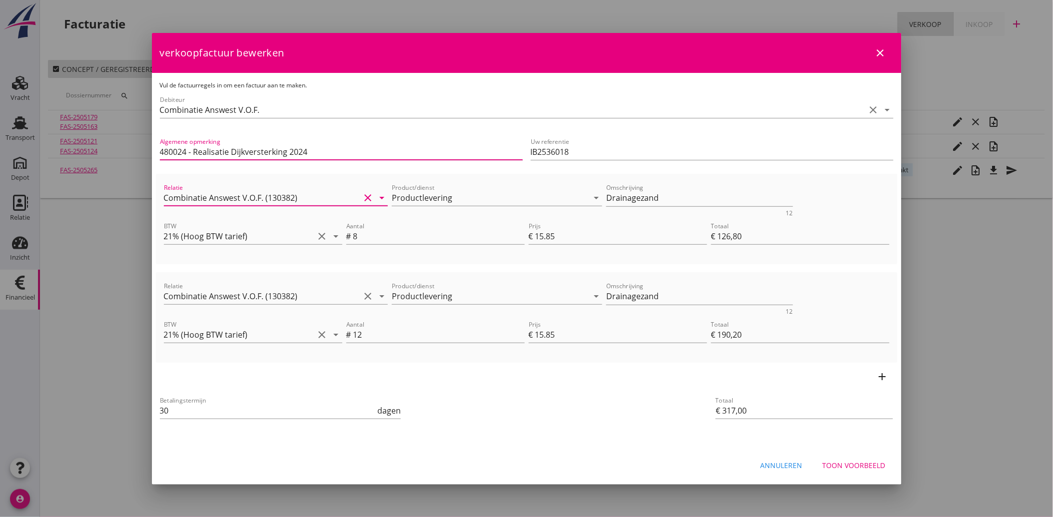
click at [325, 153] on input "480024 - Realisatie Dijkversterking 2024" at bounding box center [341, 152] width 363 height 16
type input "480024 - Realisatie Dijkversterking 2024 [GEOGRAPHIC_DATA]"
click at [490, 388] on div "add" at bounding box center [527, 377] width 742 height 28
click at [856, 470] on div "Toon voorbeeld" at bounding box center [854, 465] width 63 height 10
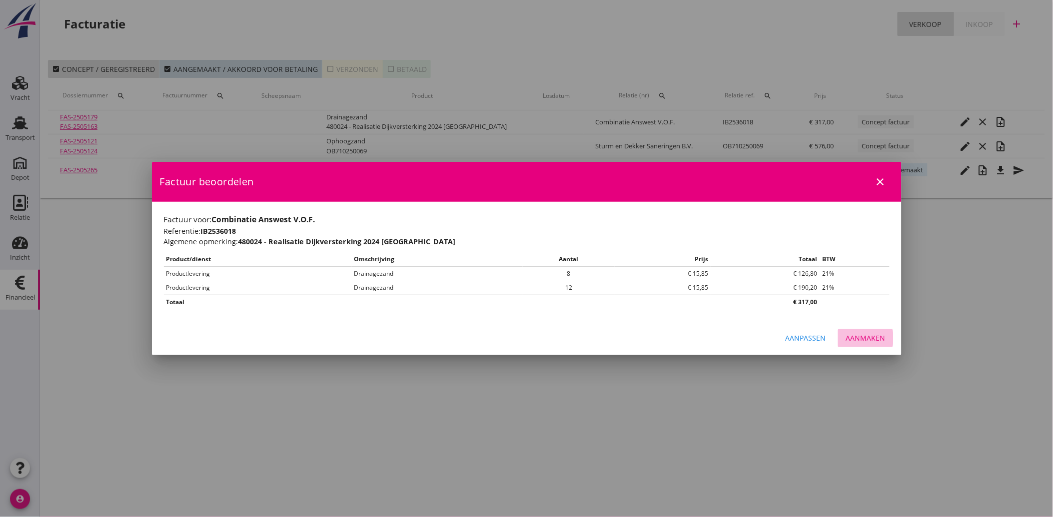
click at [873, 333] on div "Aanmaken" at bounding box center [865, 338] width 39 height 10
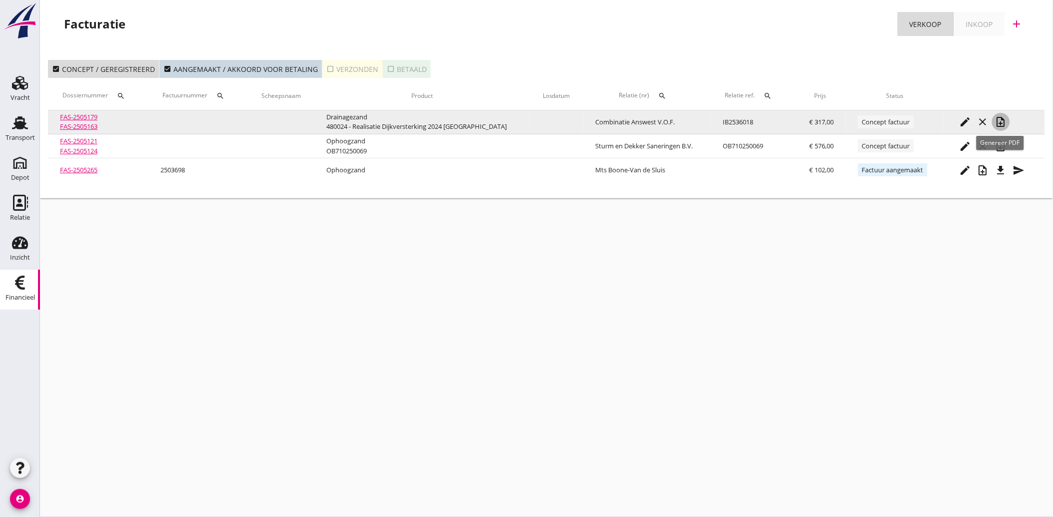
click at [1002, 120] on icon "note_add" at bounding box center [1001, 122] width 12 height 12
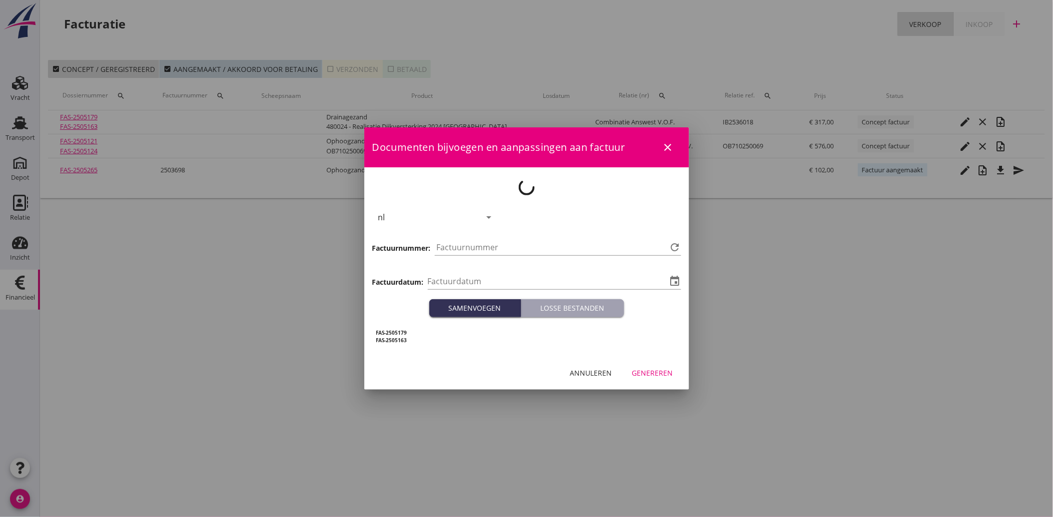
type input "[DATE]"
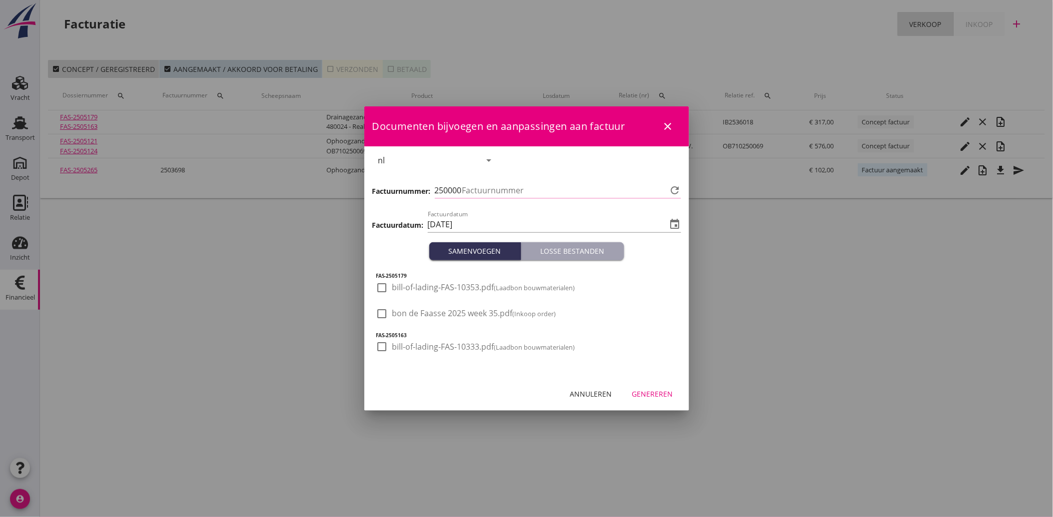
type input "3727"
click at [385, 316] on div at bounding box center [382, 313] width 17 height 17
checkbox input "true"
click at [656, 395] on div "Genereren" at bounding box center [652, 394] width 41 height 10
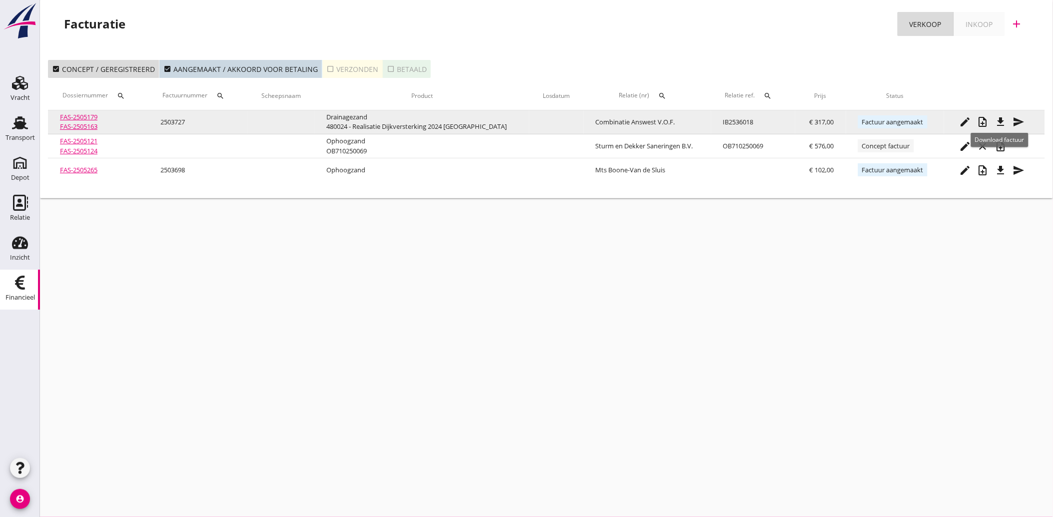
click at [1000, 116] on icon "file_download" at bounding box center [1001, 122] width 12 height 12
click at [1017, 120] on icon "send" at bounding box center [1019, 122] width 12 height 12
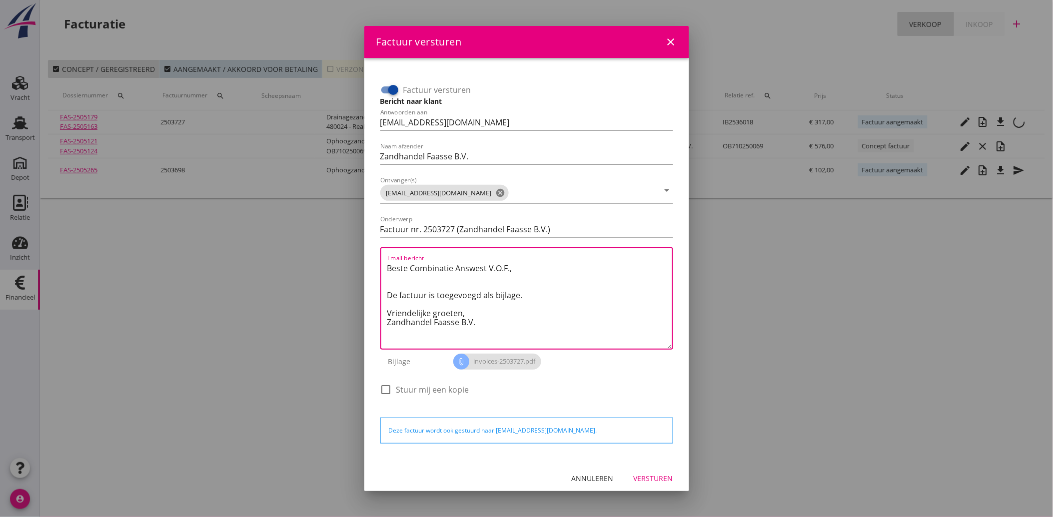
drag, startPoint x: 457, startPoint y: 321, endPoint x: 375, endPoint y: 256, distance: 104.2
click at [375, 256] on div "Factuur versturen Bericht naar klant Antwoorden aan [EMAIL_ADDRESS][DOMAIN_NAME…" at bounding box center [526, 260] width 309 height 388
paste textarea "Geachte heer/mevrouw, Hierbij zenden wij u onze factuur i.v.m. de door ons aan …"
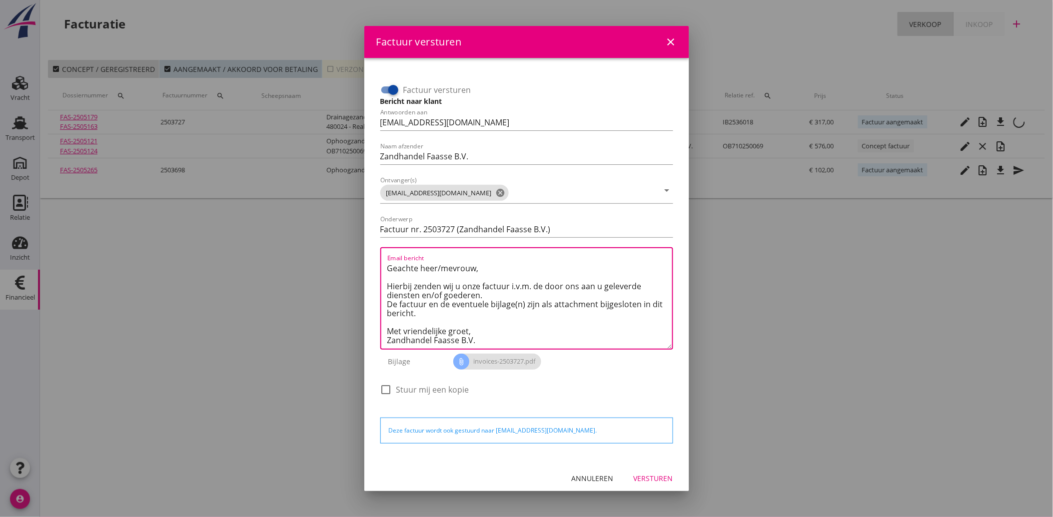
type textarea "Geachte heer/mevrouw, Hierbij zenden wij u onze factuur i.v.m. de door ons aan …"
click at [655, 477] on div "Versturen" at bounding box center [653, 478] width 39 height 10
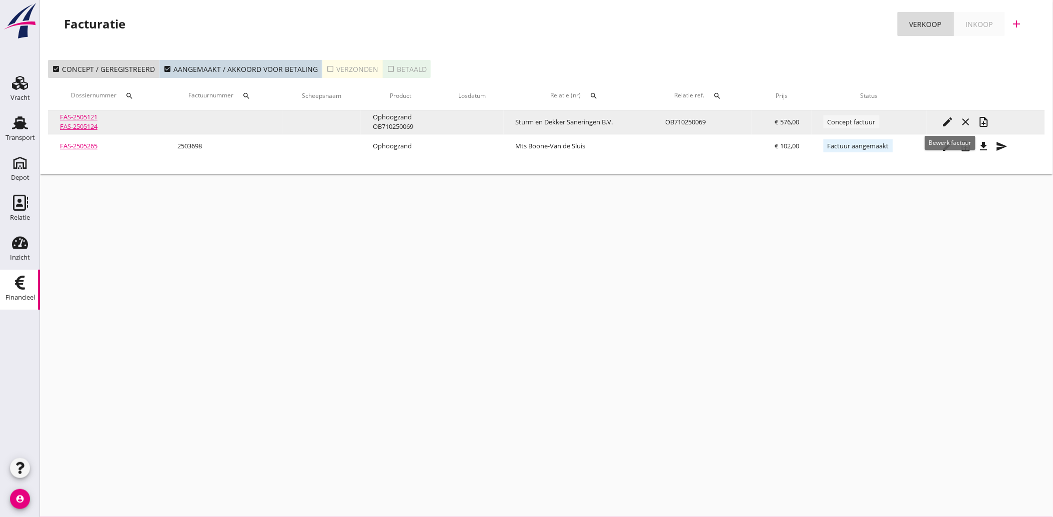
click at [947, 117] on icon "edit" at bounding box center [948, 122] width 12 height 12
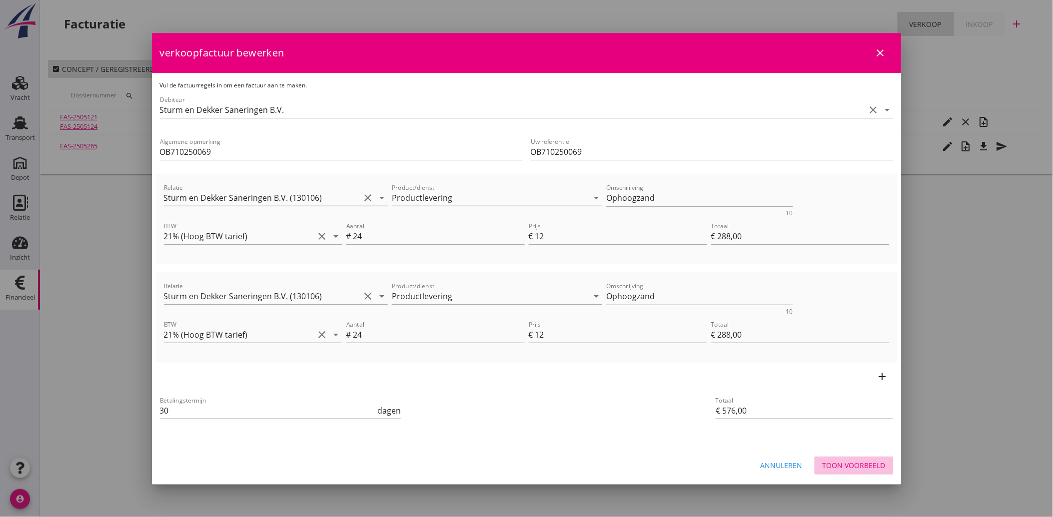
click at [846, 465] on div "Toon voorbeeld" at bounding box center [854, 465] width 63 height 10
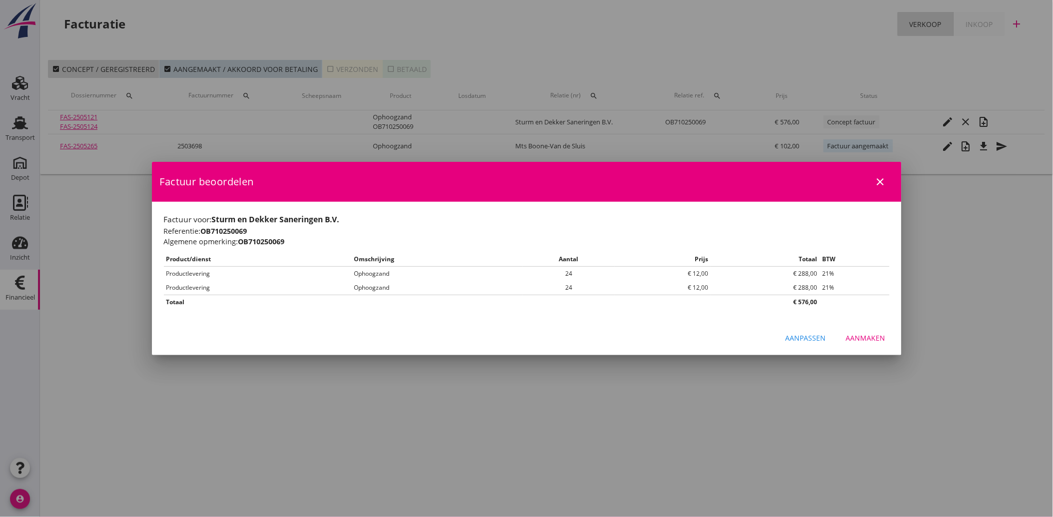
click at [857, 335] on div "Aanmaken" at bounding box center [865, 338] width 39 height 10
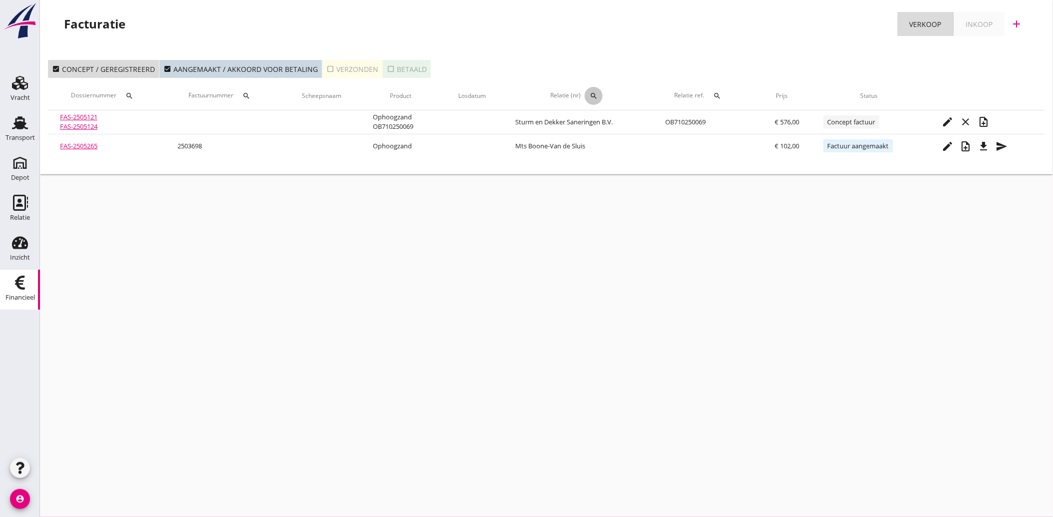
click at [593, 92] on icon "search" at bounding box center [594, 96] width 8 height 8
click at [596, 121] on input "text" at bounding box center [642, 125] width 104 height 16
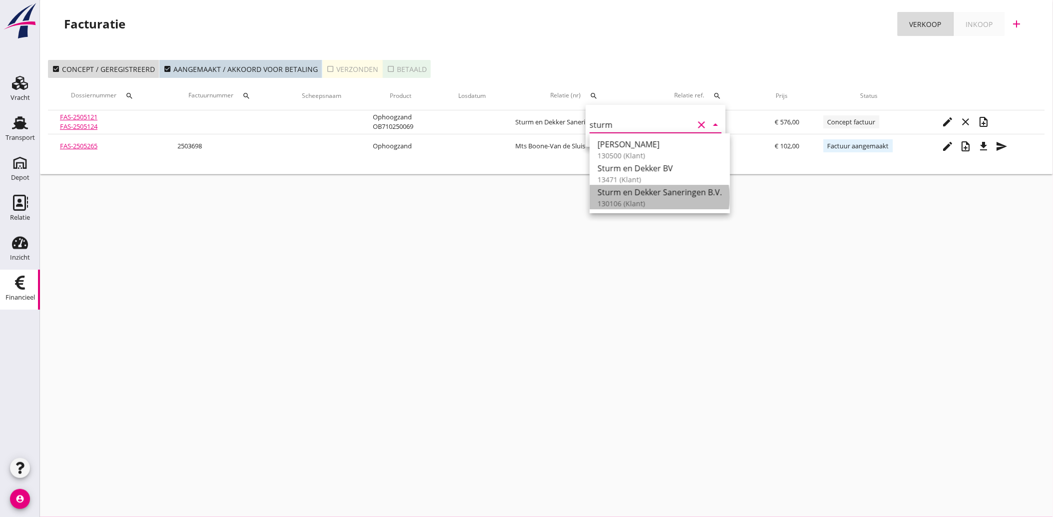
click at [643, 193] on div "Sturm en Dekker Saneringen B.V." at bounding box center [660, 192] width 124 height 12
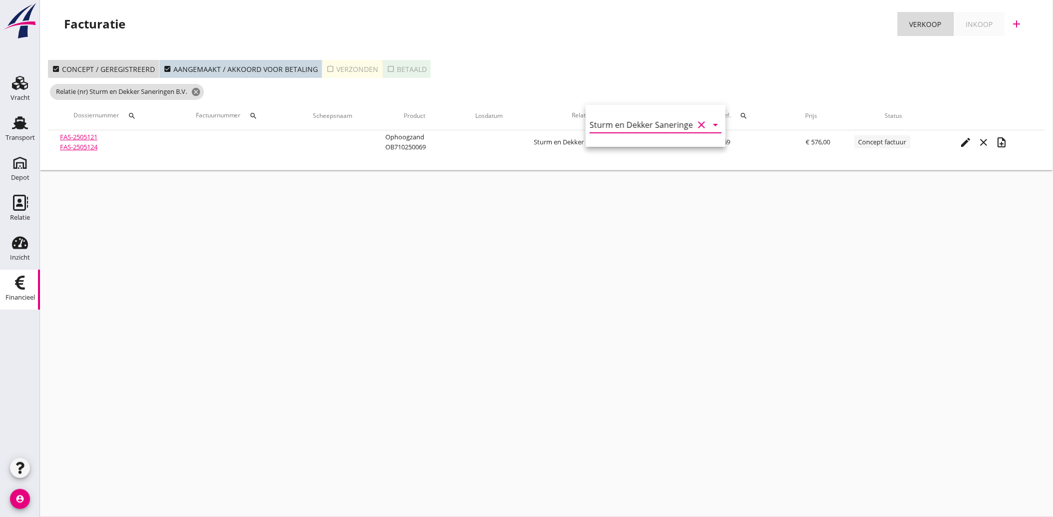
type input "Sturm en Dekker Saneringen B.V. (130106)"
click at [329, 66] on icon "check_box_outline_blank" at bounding box center [330, 69] width 8 height 8
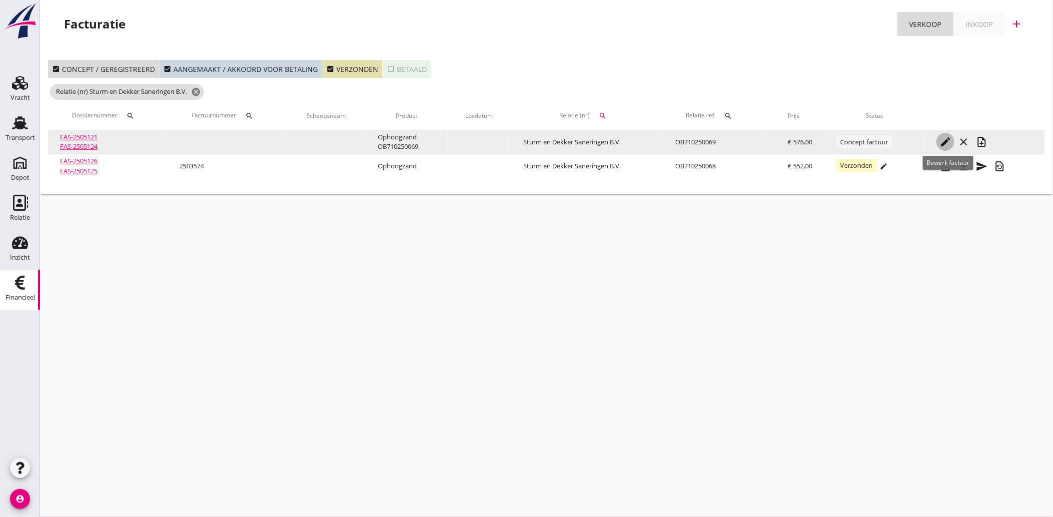
click at [942, 138] on icon "edit" at bounding box center [946, 142] width 12 height 12
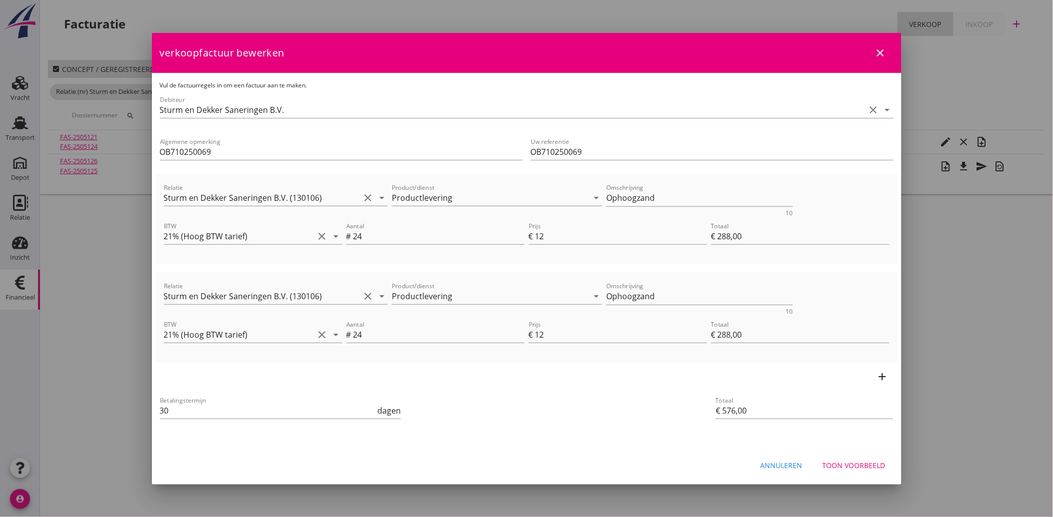
drag, startPoint x: 239, startPoint y: 150, endPoint x: 142, endPoint y: 159, distance: 97.4
click at [142, 159] on div "21% (Hoog BTW tarief) 9% (Laag BTW tarief) 0% (BTW vrij) 0% (BTW verlegd) Produ…" at bounding box center [526, 258] width 1053 height 517
drag, startPoint x: 525, startPoint y: 378, endPoint x: 517, endPoint y: 381, distance: 8.4
click at [525, 380] on div "add" at bounding box center [527, 377] width 742 height 28
click at [855, 468] on div "Toon voorbeeld" at bounding box center [854, 465] width 63 height 10
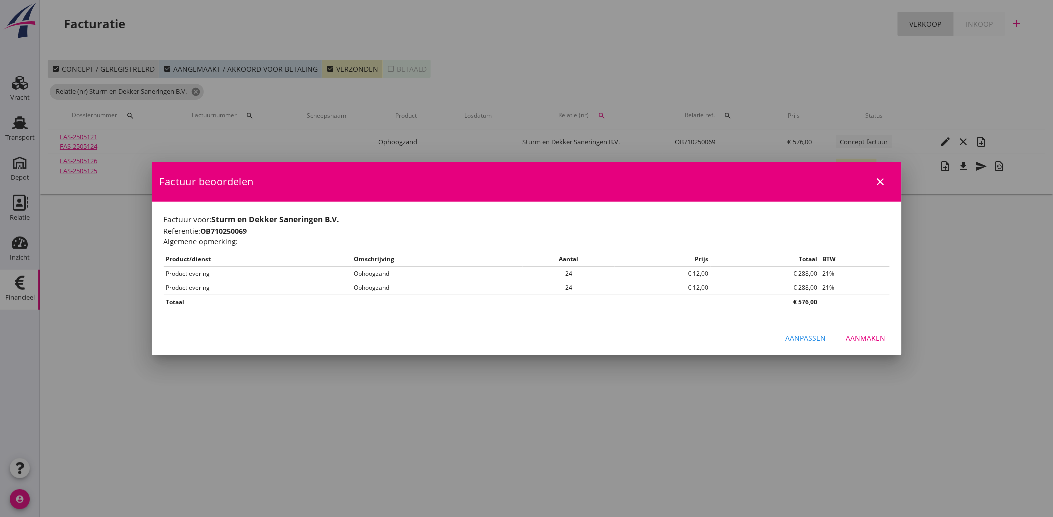
click at [870, 344] on button "Aanmaken" at bounding box center [865, 338] width 55 height 18
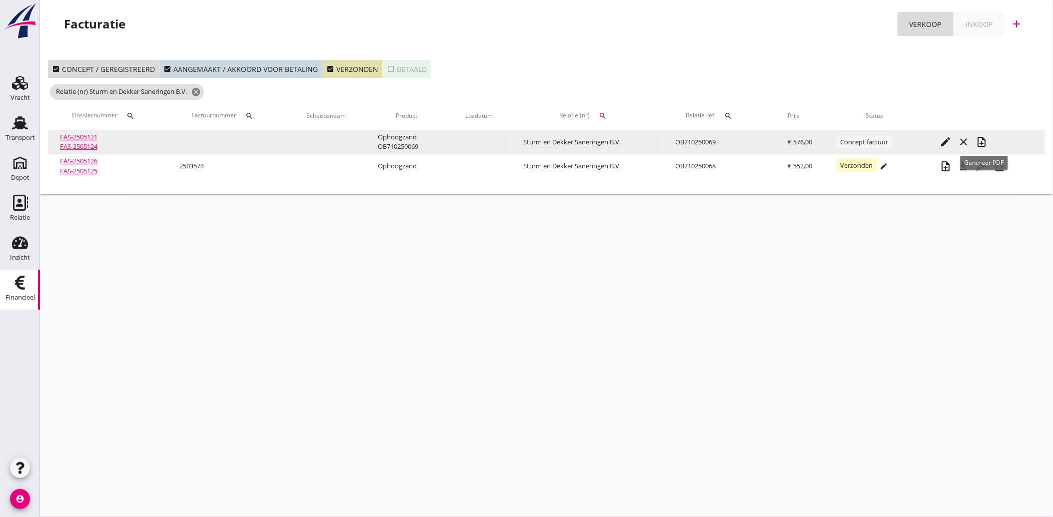
click at [986, 138] on icon "note_add" at bounding box center [982, 142] width 12 height 12
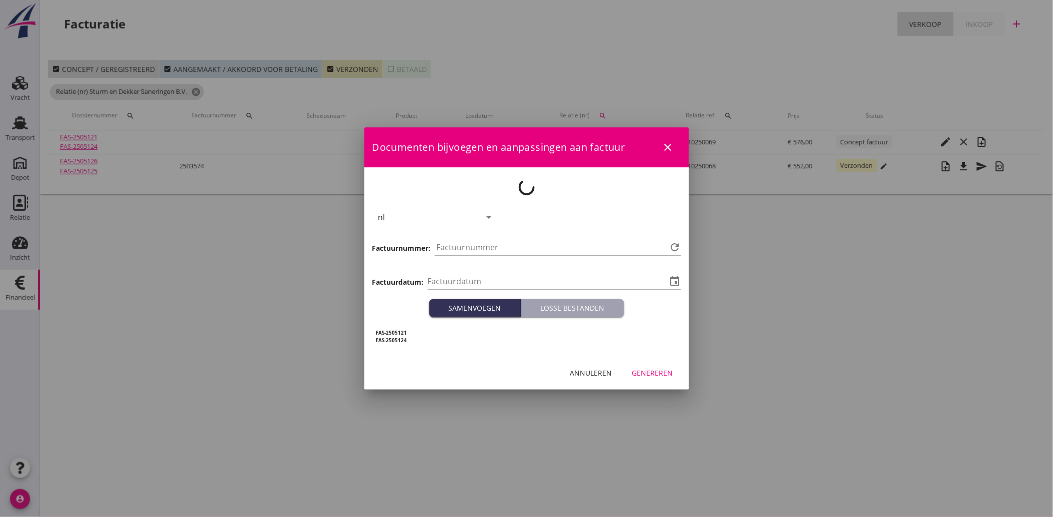
type input "[DATE]"
type input "3728"
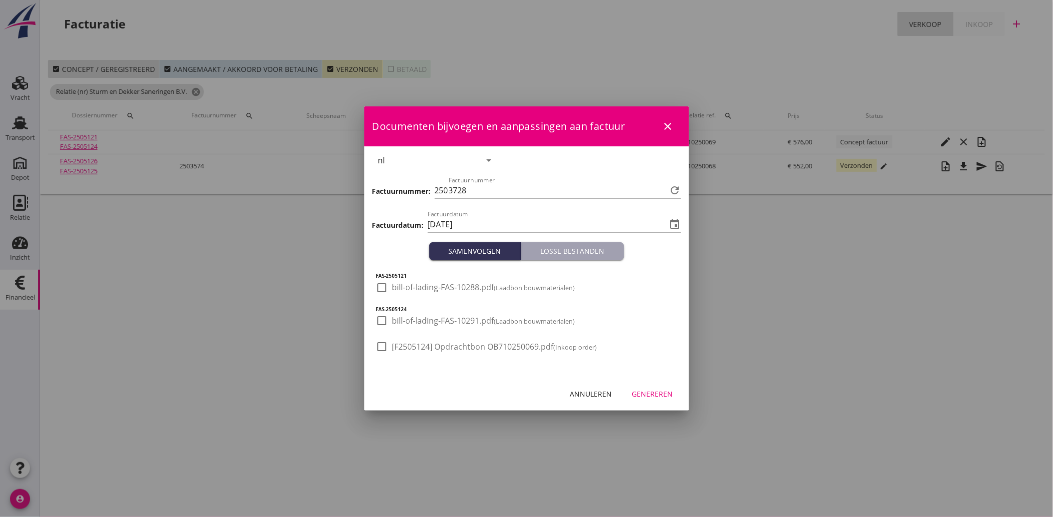
click at [411, 341] on div "check_box_outline_blank [F2505124] Opdrachtbon OB710250069.pdf (Inkoop order)" at bounding box center [486, 347] width 221 height 12
click at [430, 346] on span "[F2505124] Opdrachtbon OB710250069.pdf (Inkoop order)" at bounding box center [494, 347] width 205 height 10
checkbox input "true"
click at [655, 395] on div "Genereren" at bounding box center [652, 394] width 41 height 10
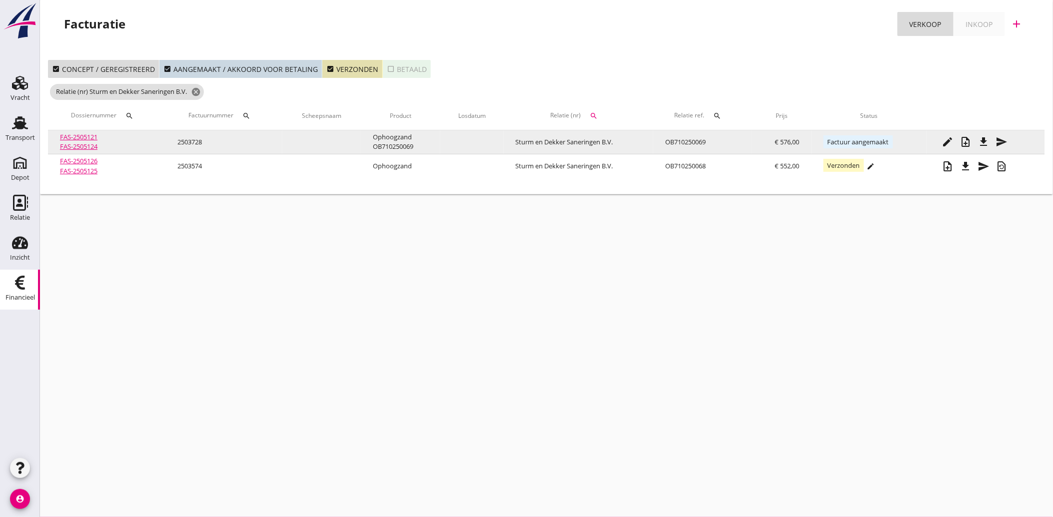
click at [1000, 140] on icon "send" at bounding box center [1002, 142] width 12 height 12
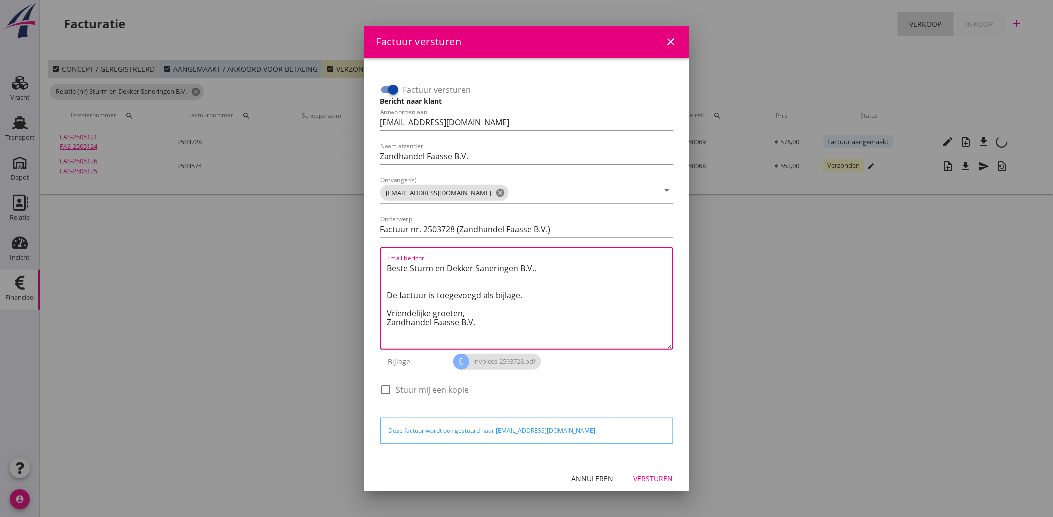
drag, startPoint x: 503, startPoint y: 331, endPoint x: 367, endPoint y: 261, distance: 153.0
click at [367, 261] on div "Factuur versturen Bericht naar klant Antwoorden aan [EMAIL_ADDRESS][DOMAIN_NAME…" at bounding box center [526, 260] width 325 height 404
paste textarea "Geachte heer/mevrouw, Hierbij zenden wij u onze factuur i.v.m. de door ons aan …"
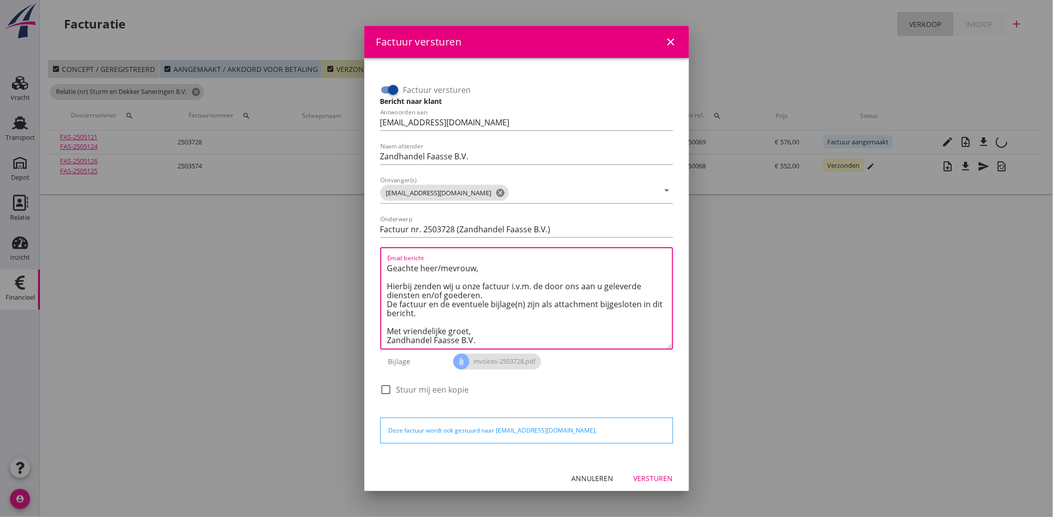
scroll to position [5, 0]
type textarea "Geachte heer/mevrouw, Hierbij zenden wij u onze factuur i.v.m. de door ons aan …"
click at [643, 475] on div "Versturen" at bounding box center [653, 478] width 39 height 10
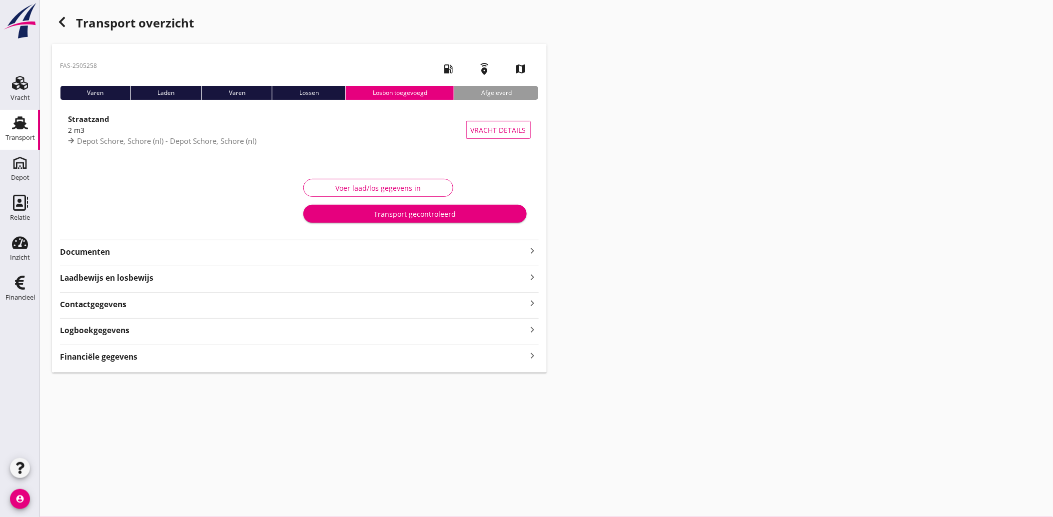
drag, startPoint x: 93, startPoint y: 248, endPoint x: 109, endPoint y: 259, distance: 19.0
click at [93, 248] on strong "Documenten" at bounding box center [293, 251] width 467 height 11
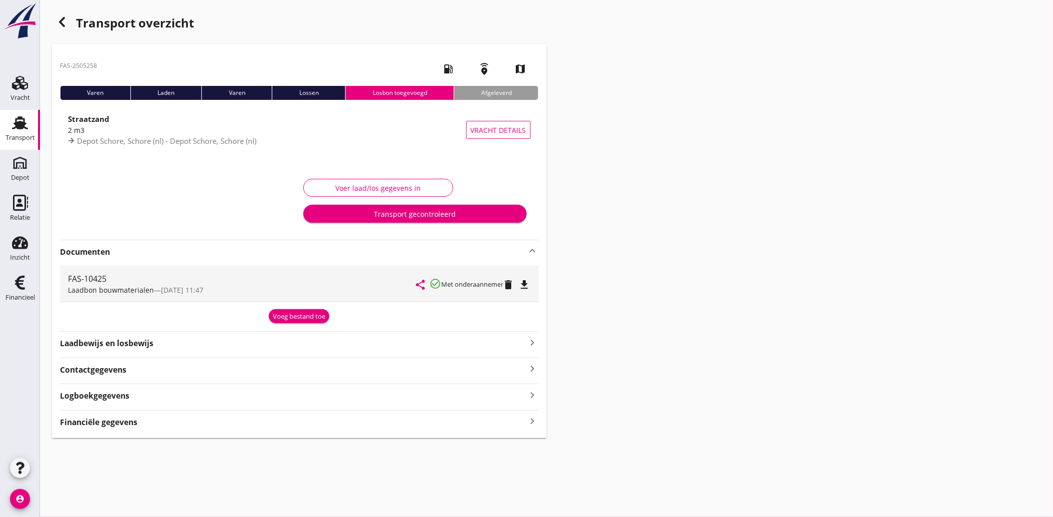
click at [530, 282] on icon "file_download" at bounding box center [525, 285] width 12 height 12
